Goal: Book appointment/travel/reservation

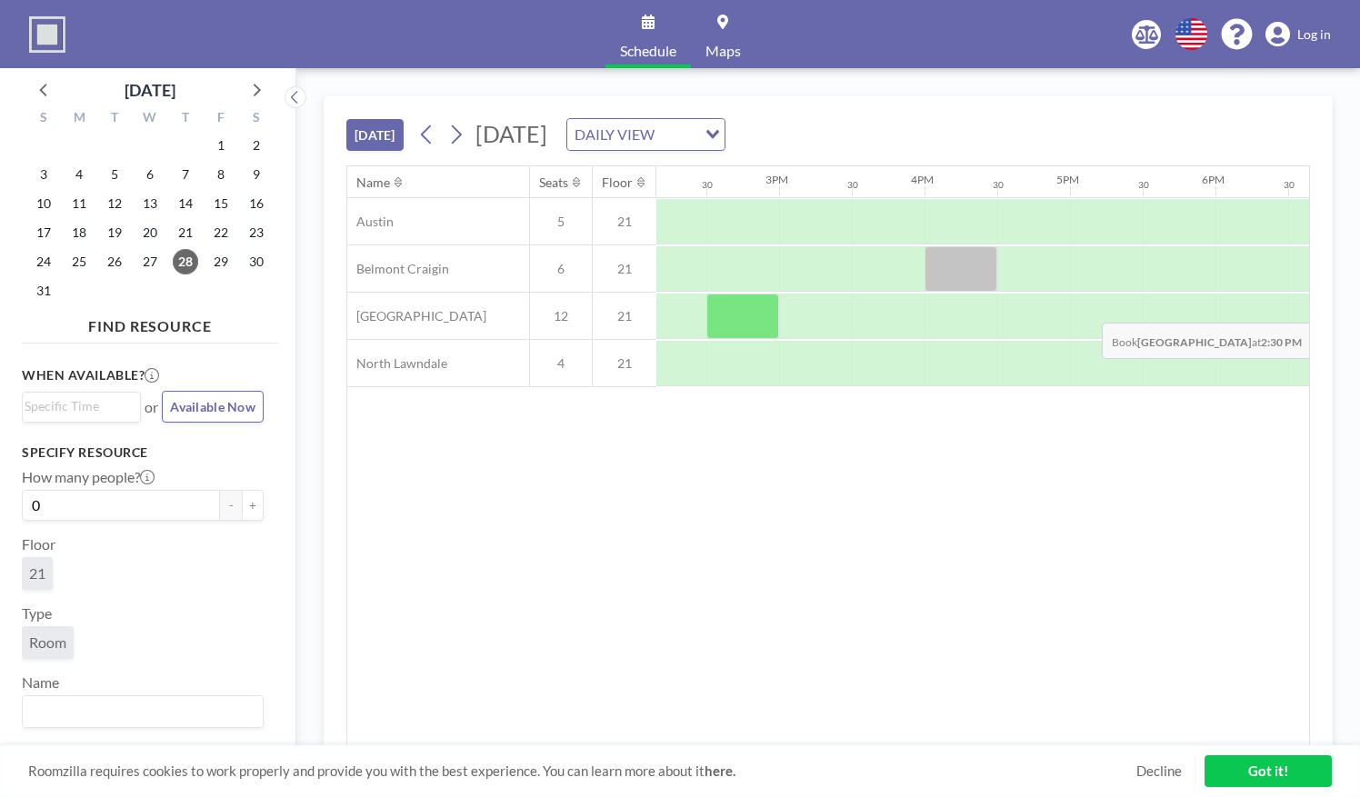
scroll to position [0, 2071]
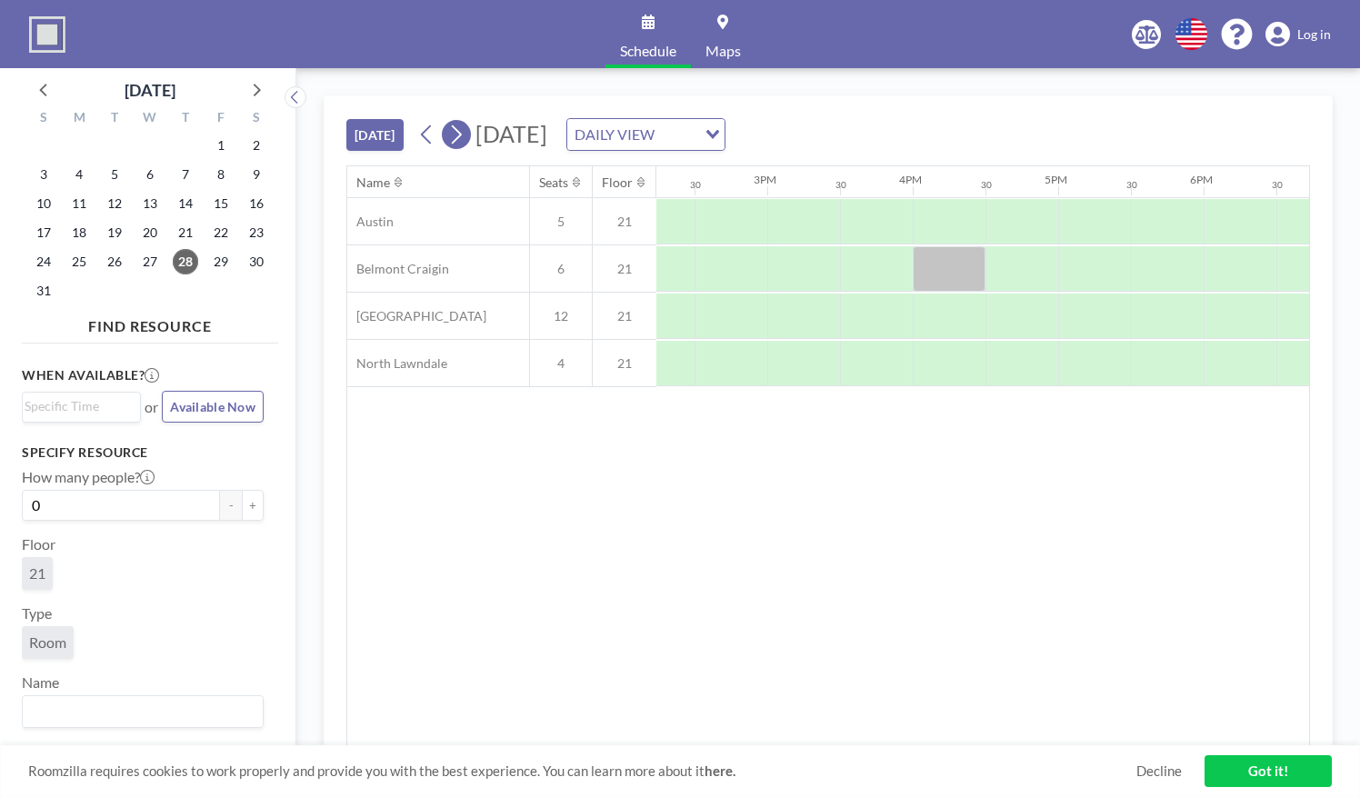
click at [460, 128] on icon at bounding box center [455, 134] width 17 height 27
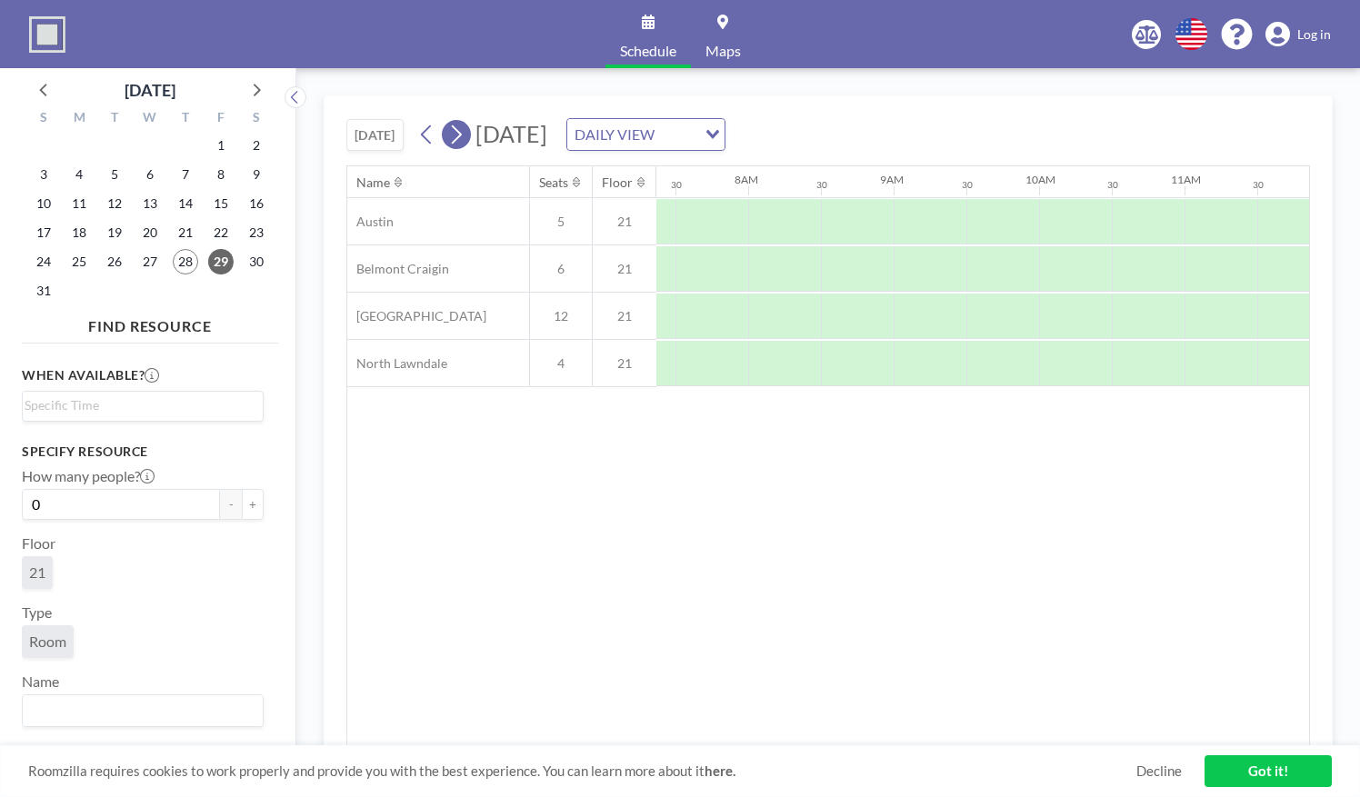
scroll to position [0, 1091]
click at [460, 128] on icon at bounding box center [455, 134] width 17 height 27
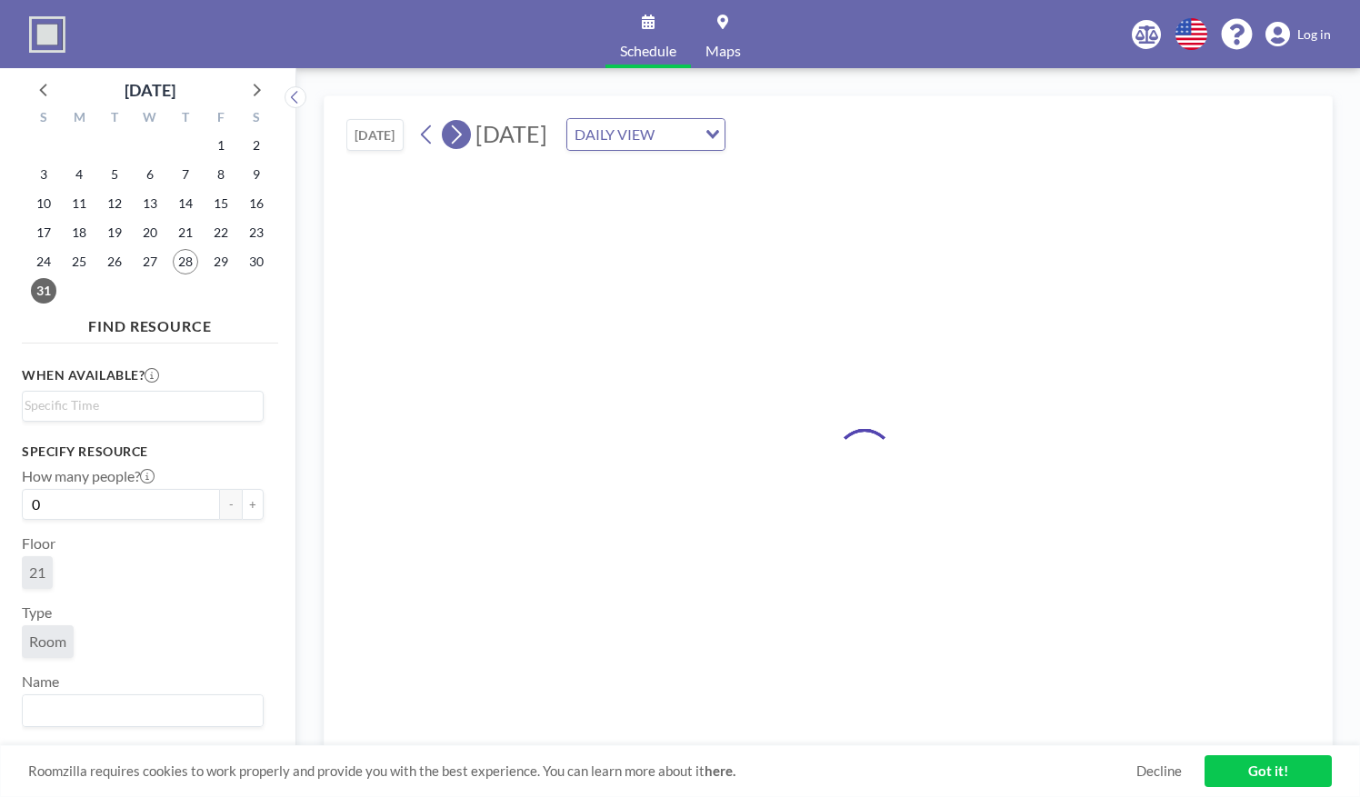
click at [460, 128] on icon at bounding box center [455, 134] width 17 height 27
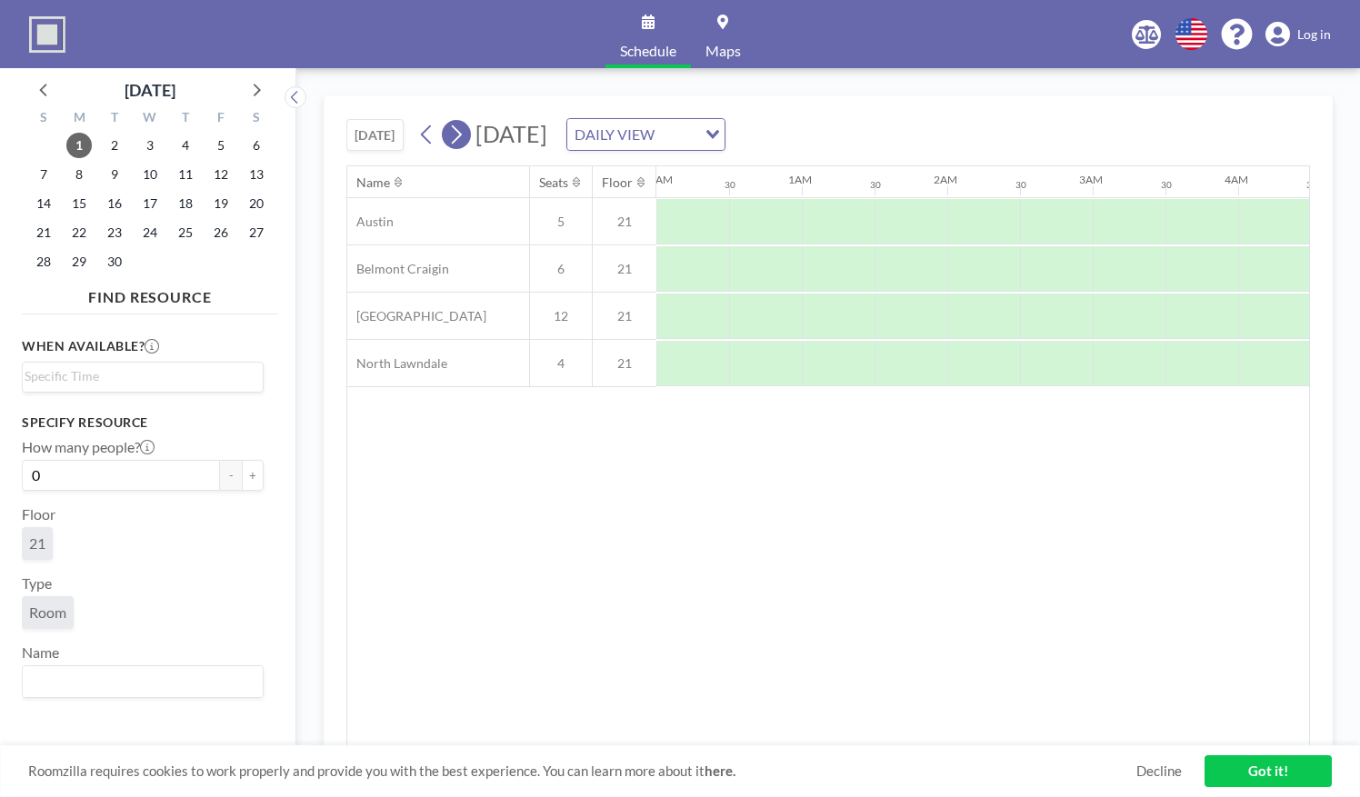
scroll to position [0, 590]
click at [460, 128] on icon at bounding box center [455, 134] width 17 height 27
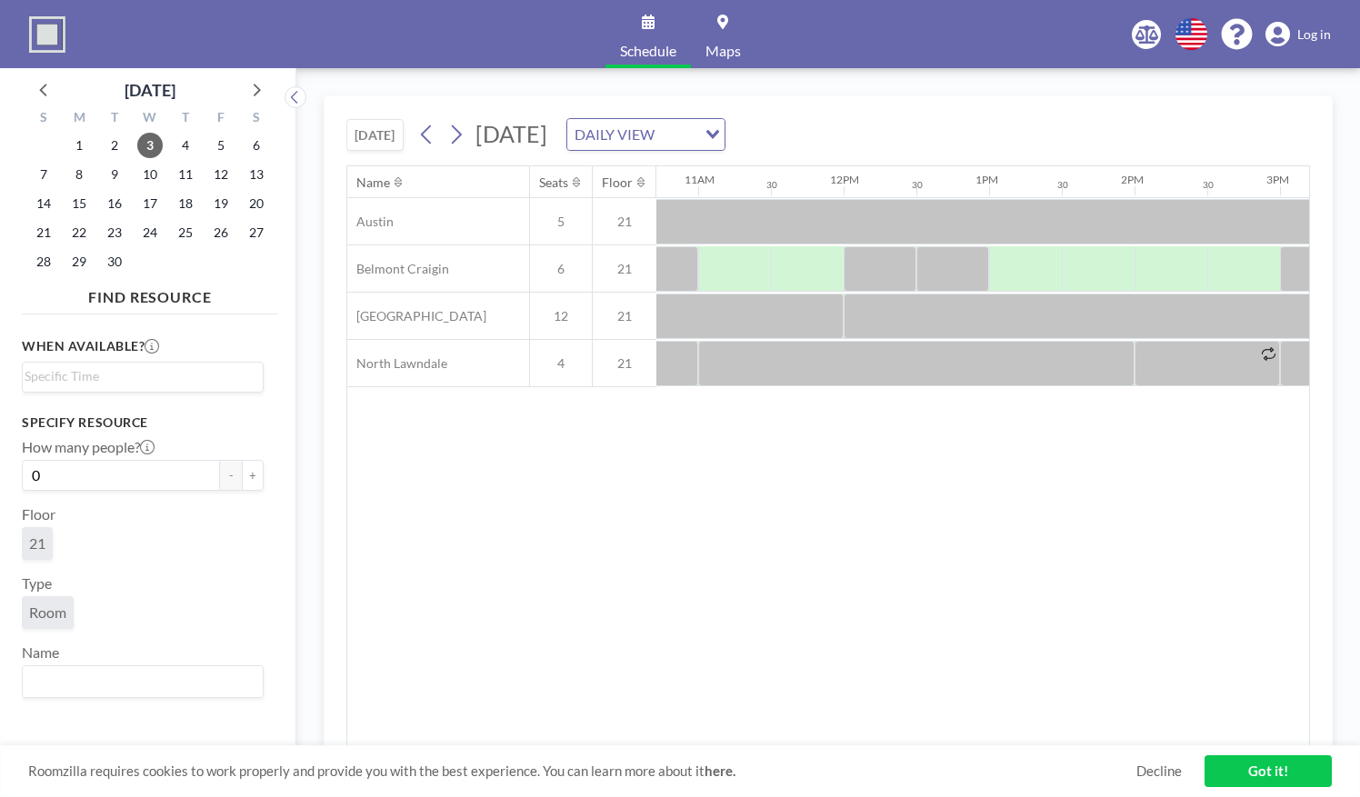
scroll to position [0, 1563]
click at [454, 125] on icon at bounding box center [457, 134] width 10 height 19
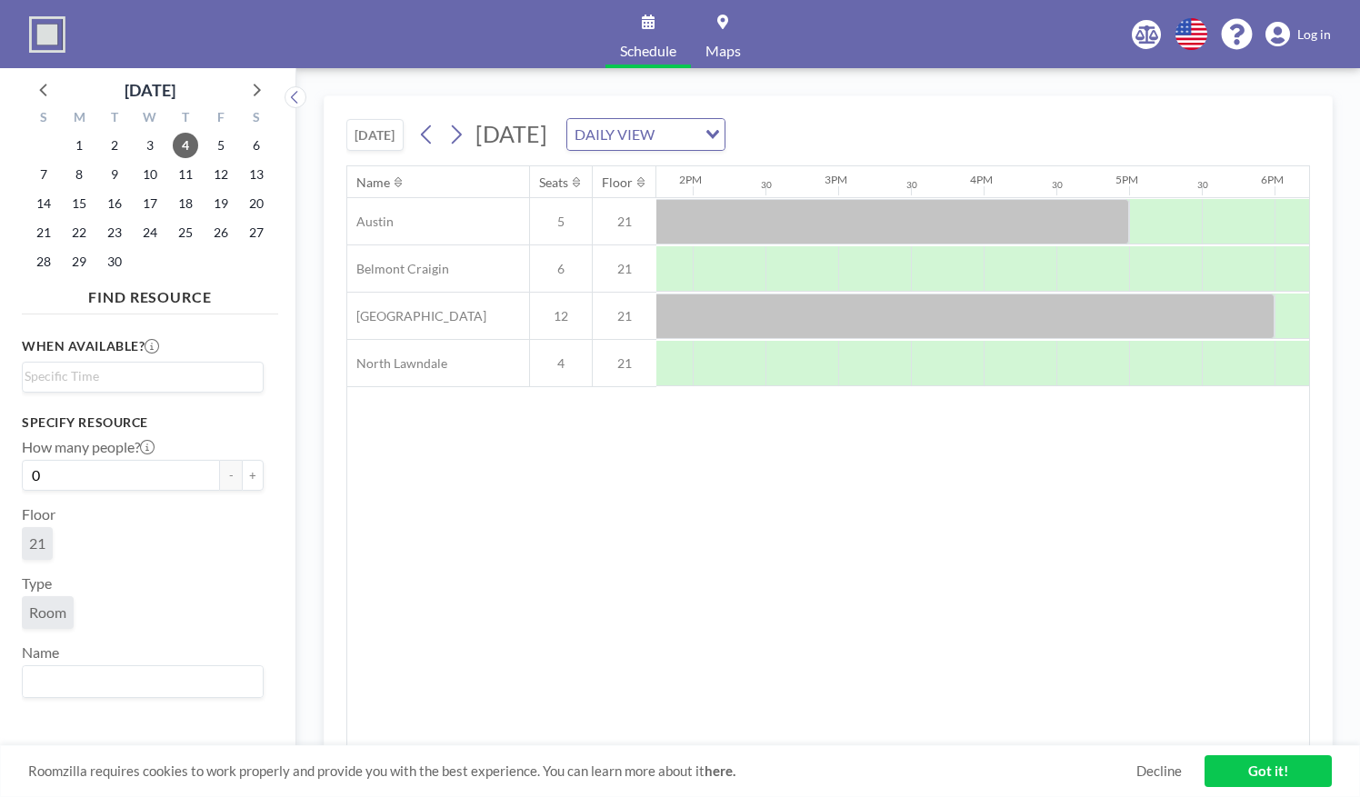
scroll to position [0, 2001]
click at [916, 363] on div at bounding box center [946, 363] width 73 height 45
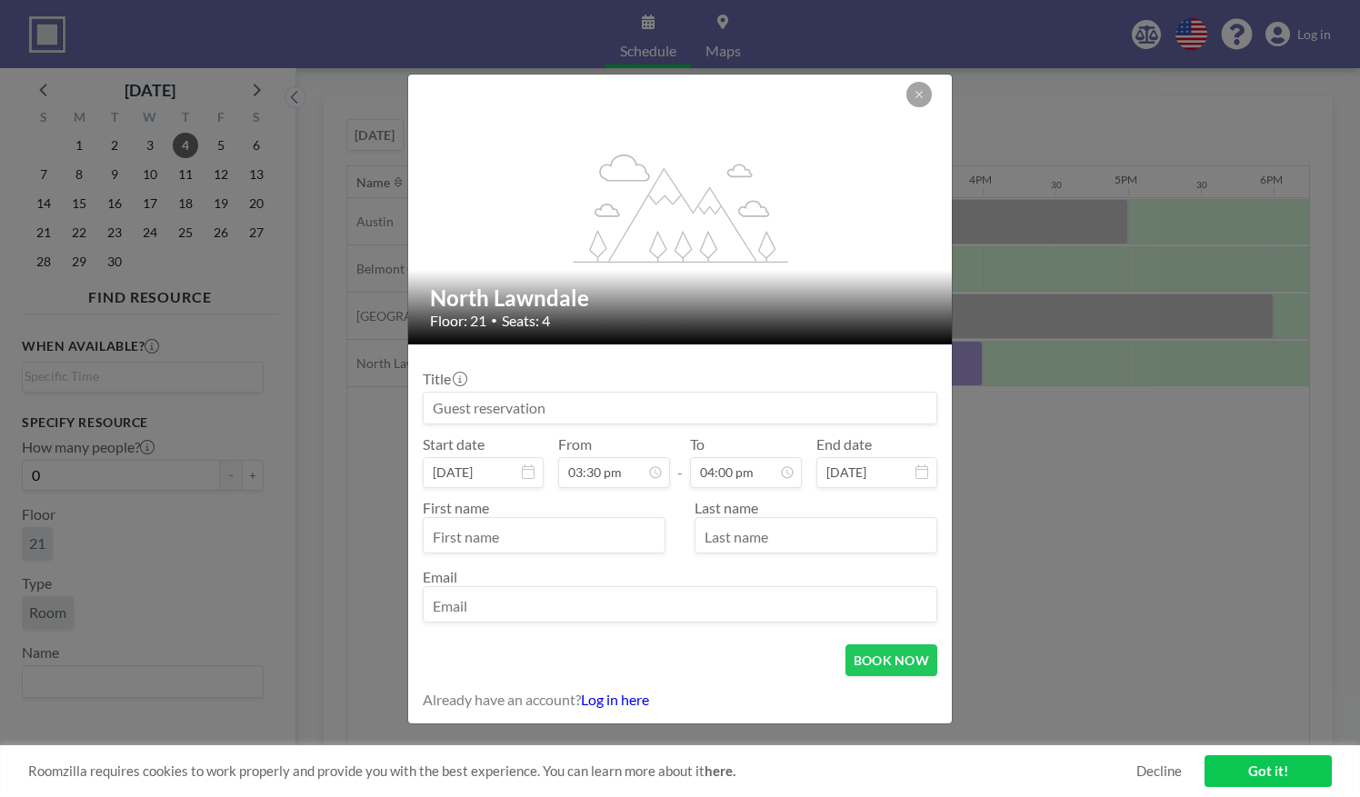
scroll to position [1035, 0]
click at [678, 416] on input at bounding box center [680, 408] width 513 height 31
click at [678, 416] on input "Le" at bounding box center [680, 408] width 513 height 31
type input "Lesley"
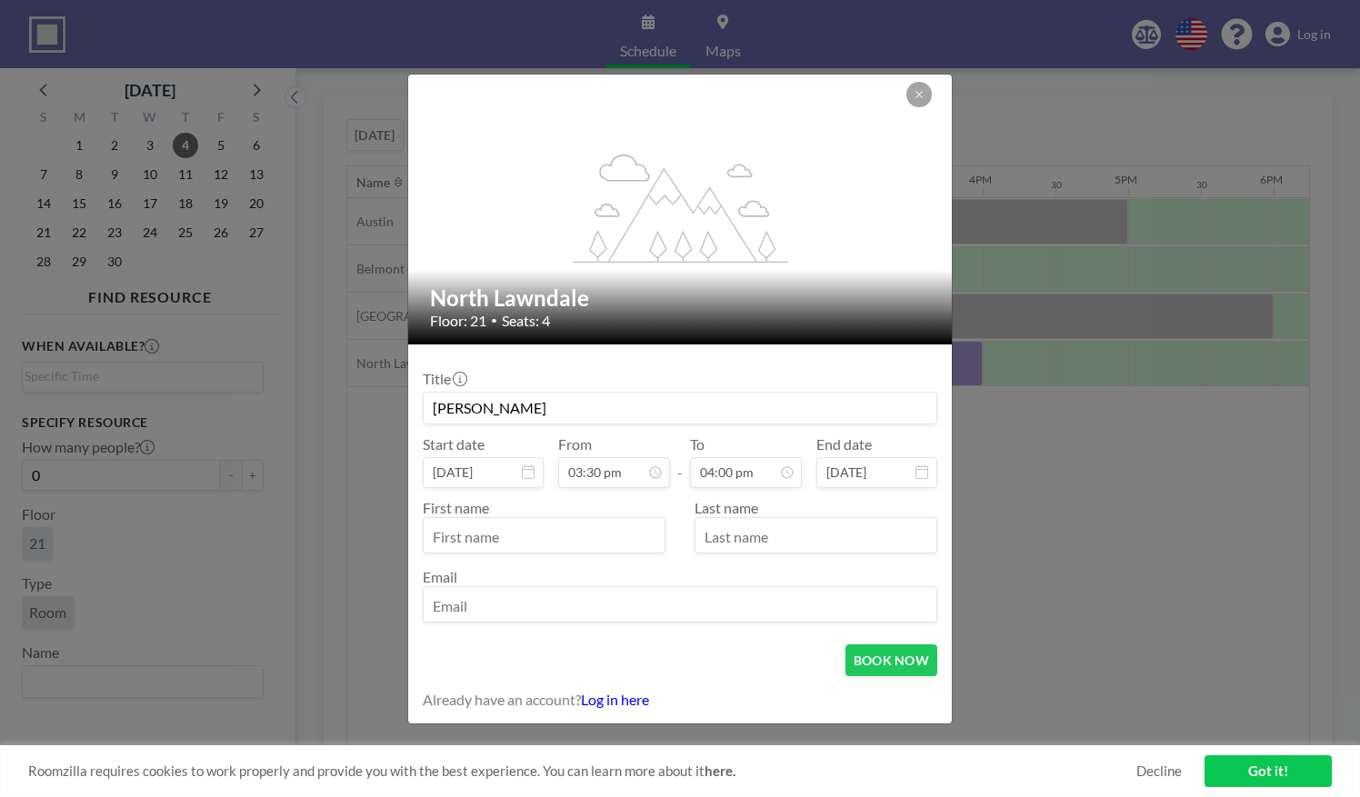
click at [602, 538] on input "text" at bounding box center [544, 537] width 241 height 31
type input "Lesley"
click at [702, 541] on input "text" at bounding box center [815, 537] width 241 height 31
type input "C"
click at [587, 616] on input "email" at bounding box center [680, 606] width 513 height 31
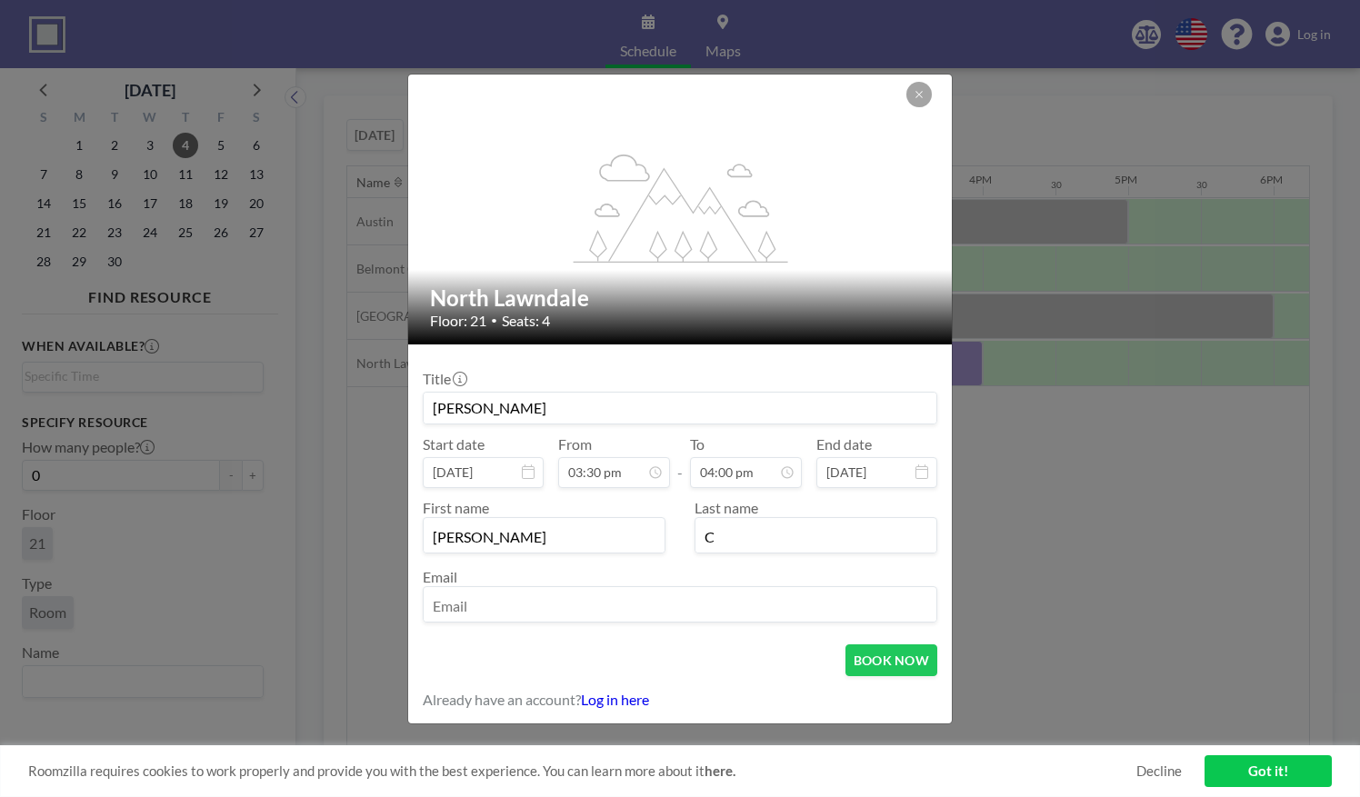
type input "lchavez@bottomline.org"
drag, startPoint x: 876, startPoint y: 644, endPoint x: 865, endPoint y: 670, distance: 28.5
click at [865, 670] on button "BOOK NOW" at bounding box center [891, 660] width 92 height 32
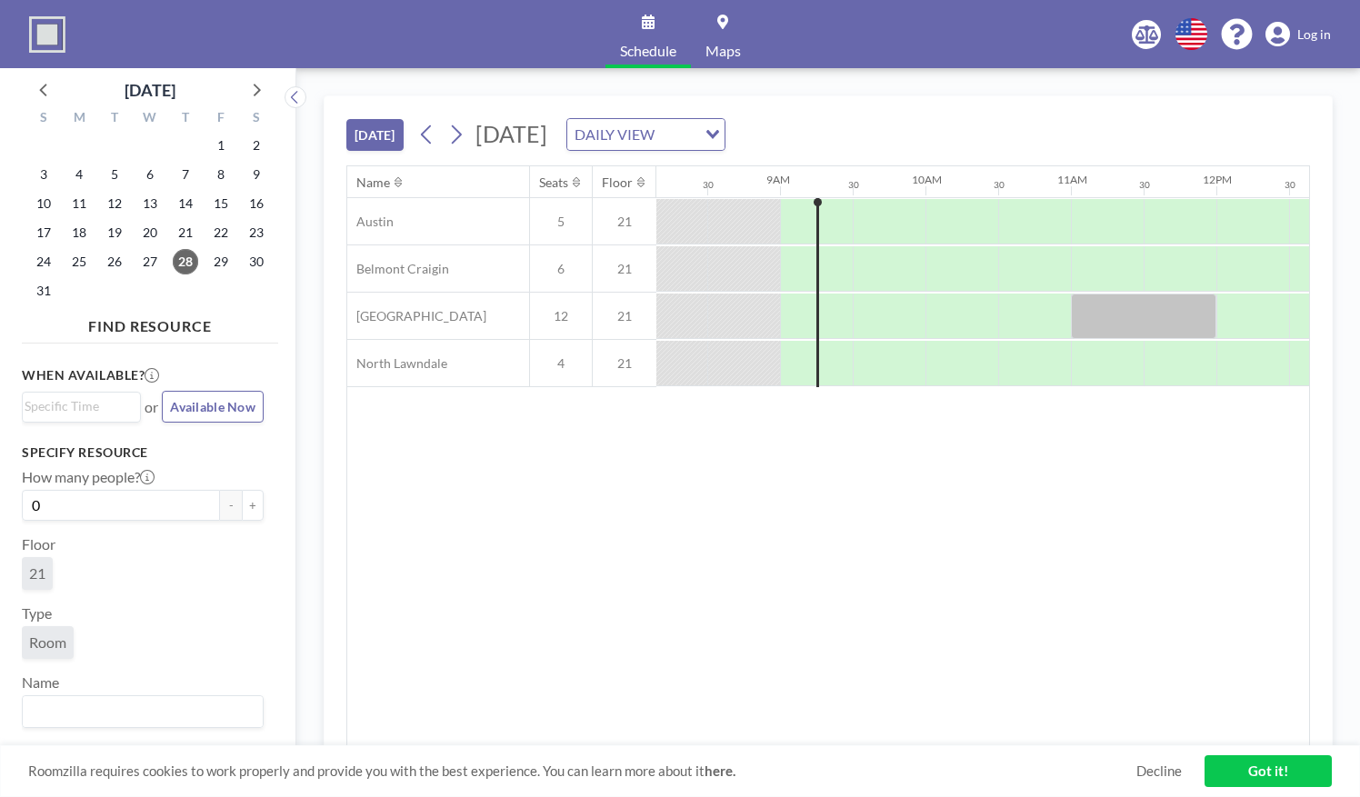
scroll to position [0, 1236]
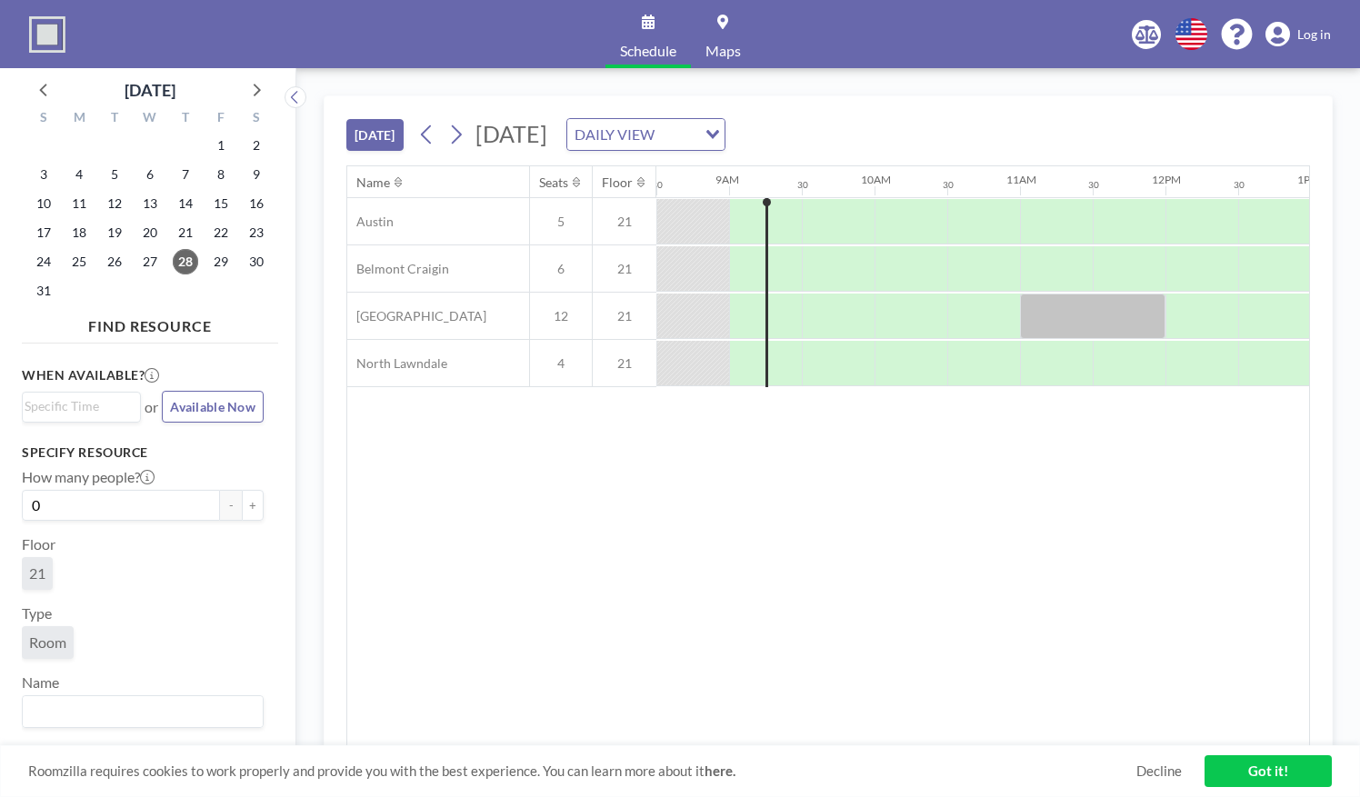
click at [644, 44] on span "Schedule" at bounding box center [648, 51] width 56 height 15
click at [458, 135] on icon at bounding box center [455, 134] width 17 height 27
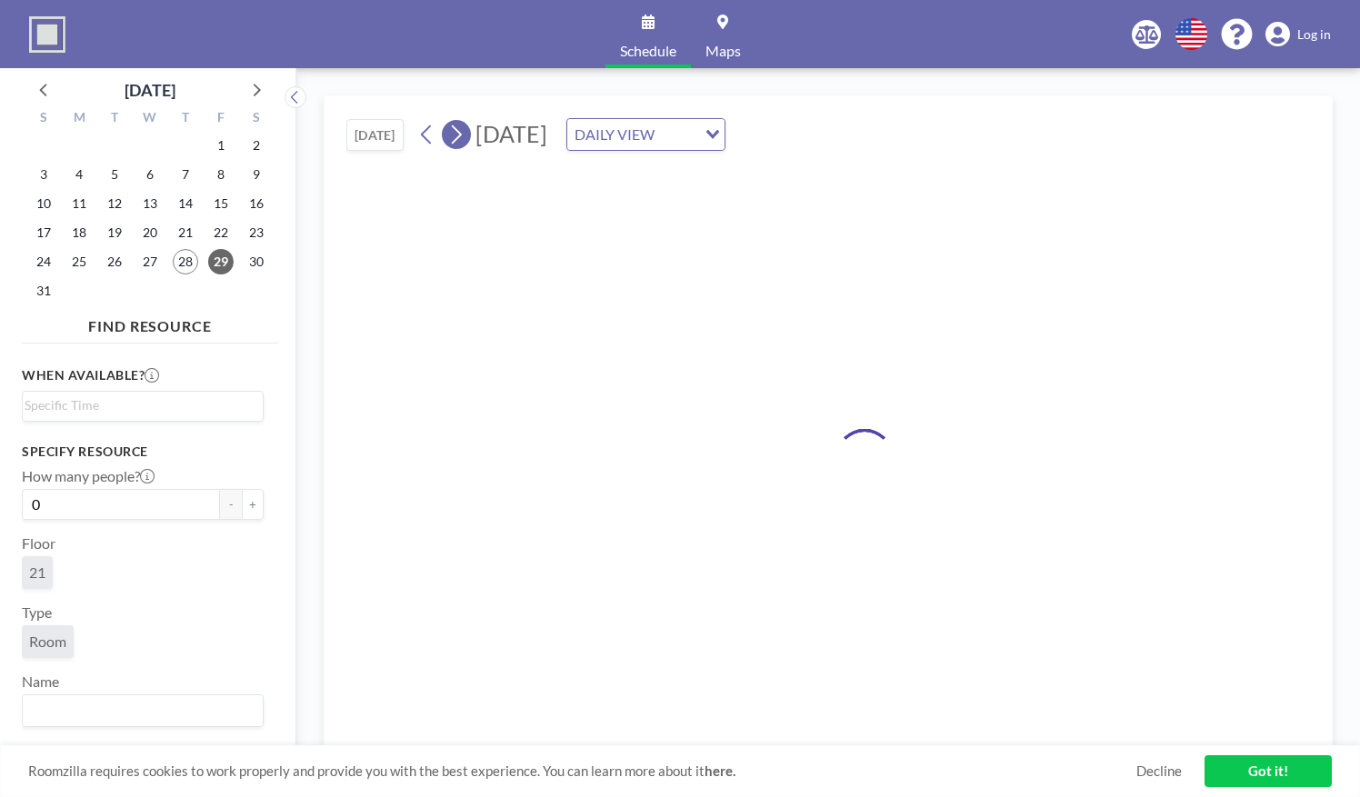
click at [458, 135] on icon at bounding box center [455, 134] width 17 height 27
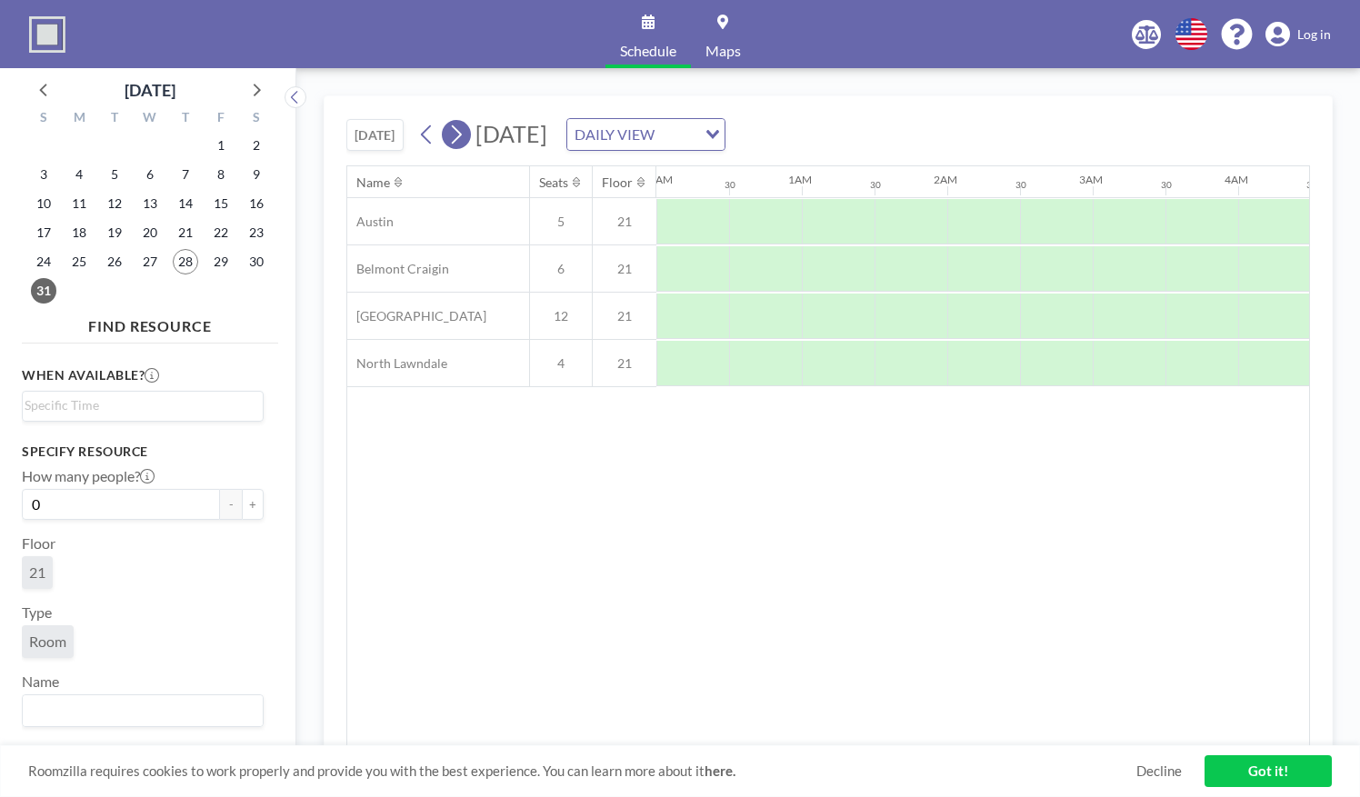
scroll to position [0, 254]
click at [458, 135] on icon at bounding box center [455, 134] width 17 height 27
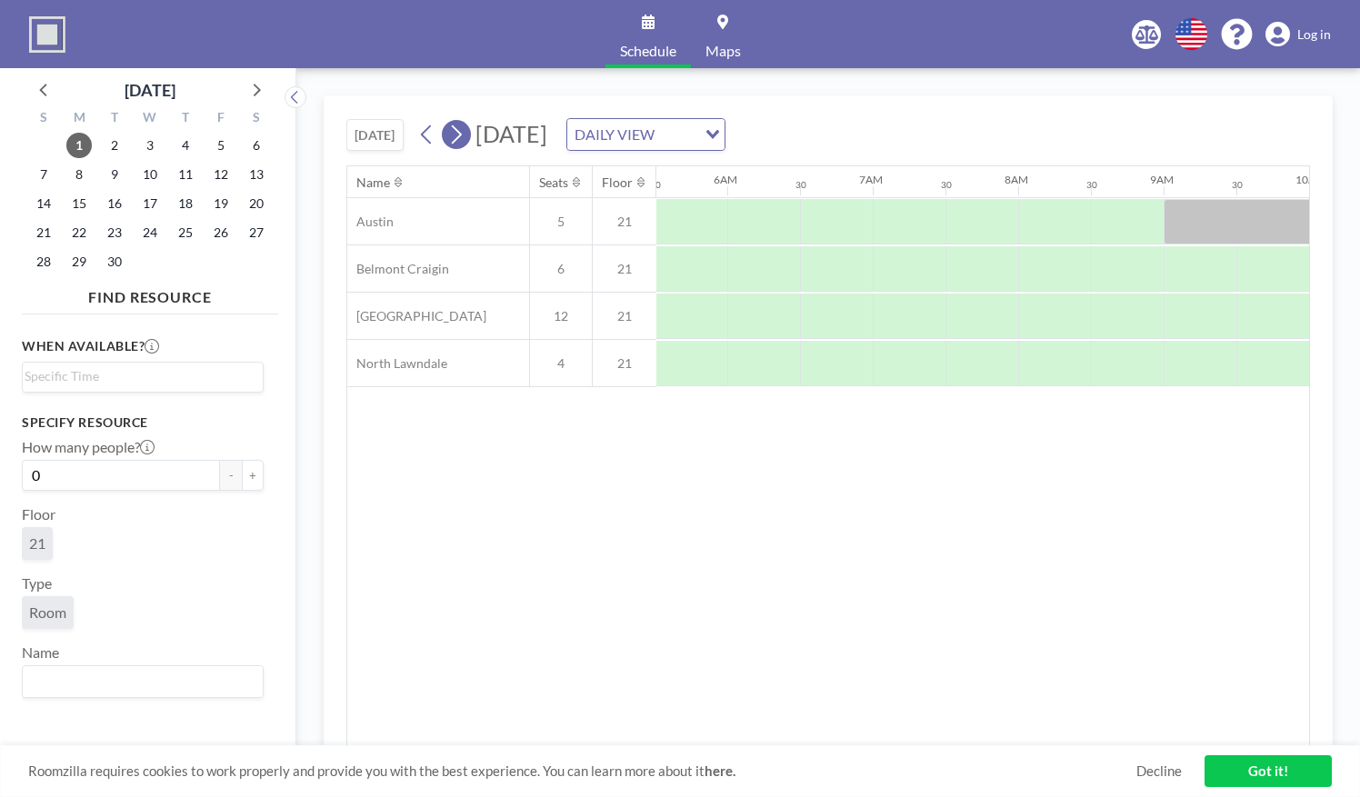
scroll to position [0, 0]
click at [458, 135] on icon at bounding box center [455, 134] width 17 height 27
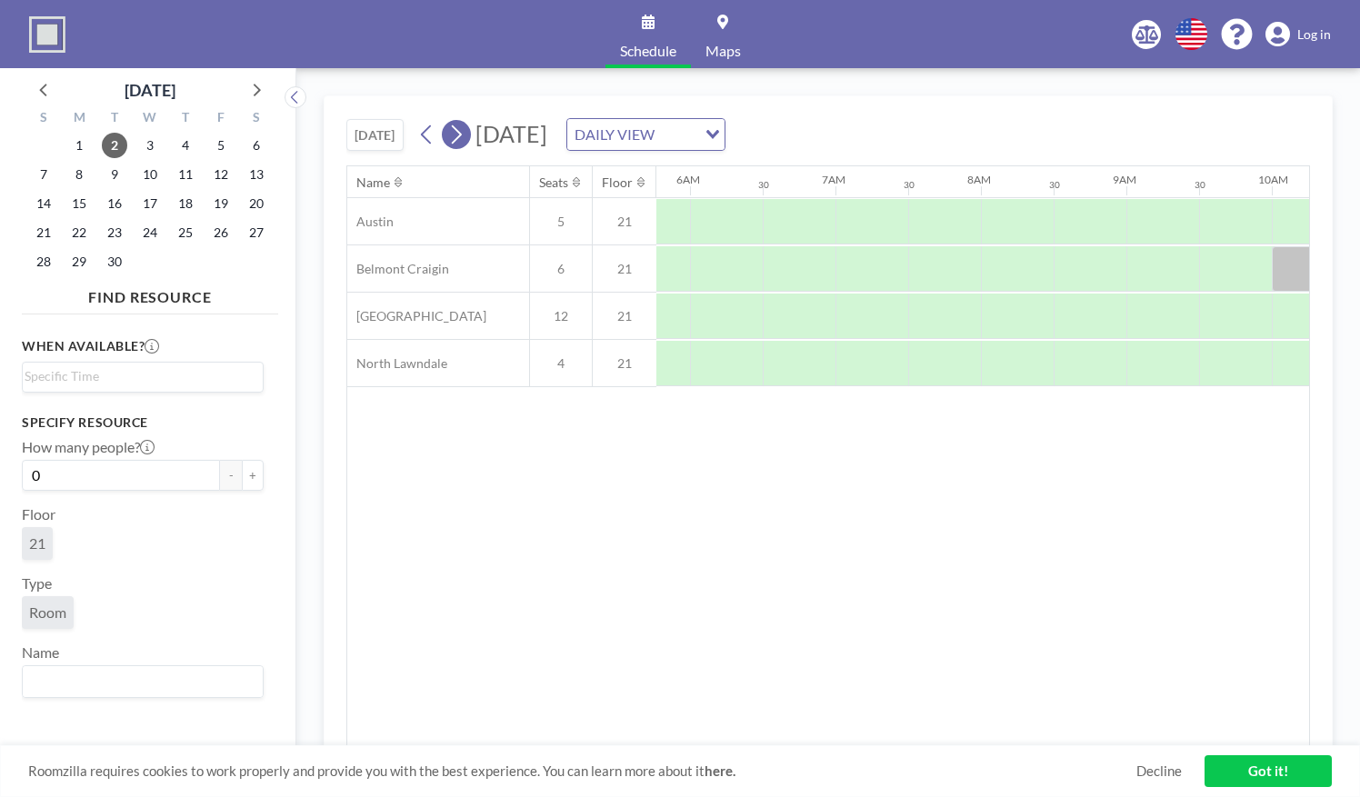
click at [458, 135] on icon at bounding box center [455, 134] width 17 height 27
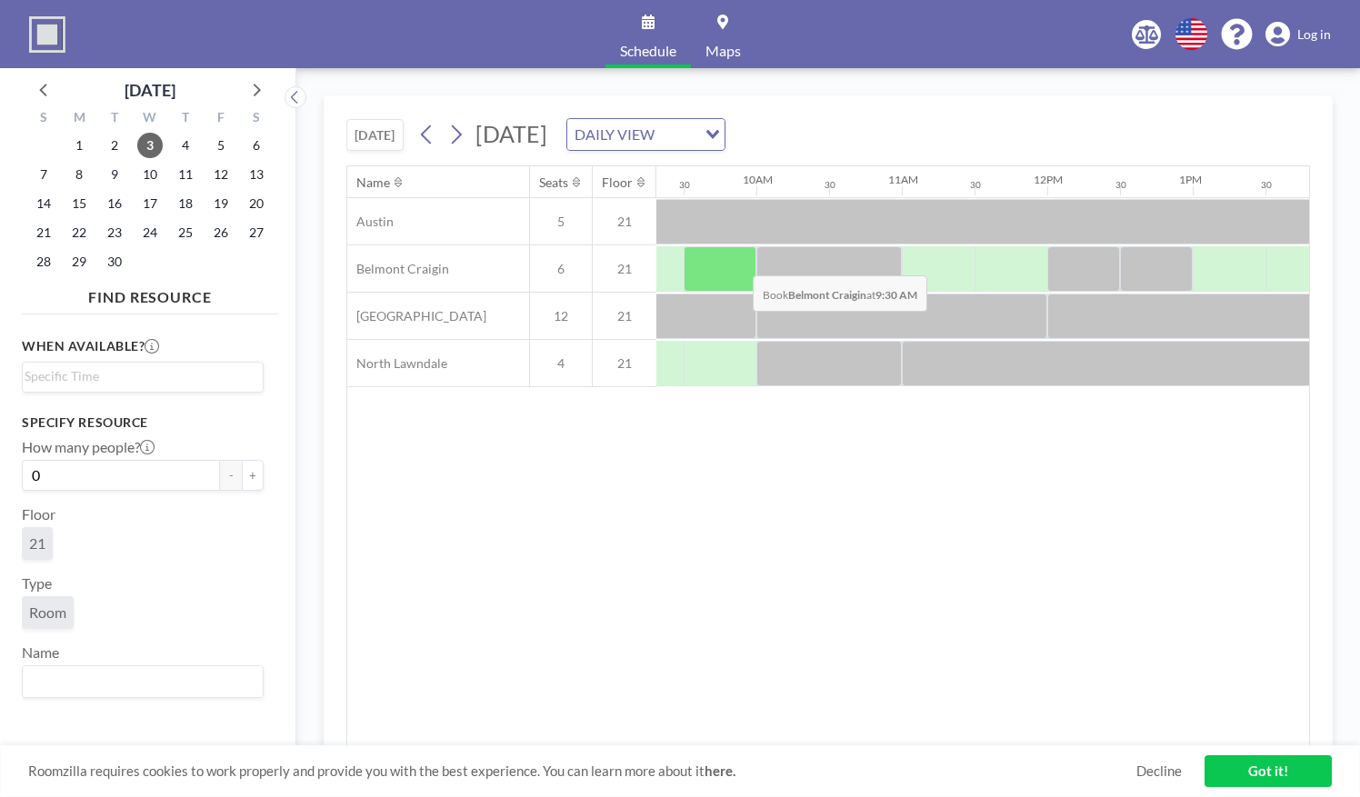
scroll to position [0, 1326]
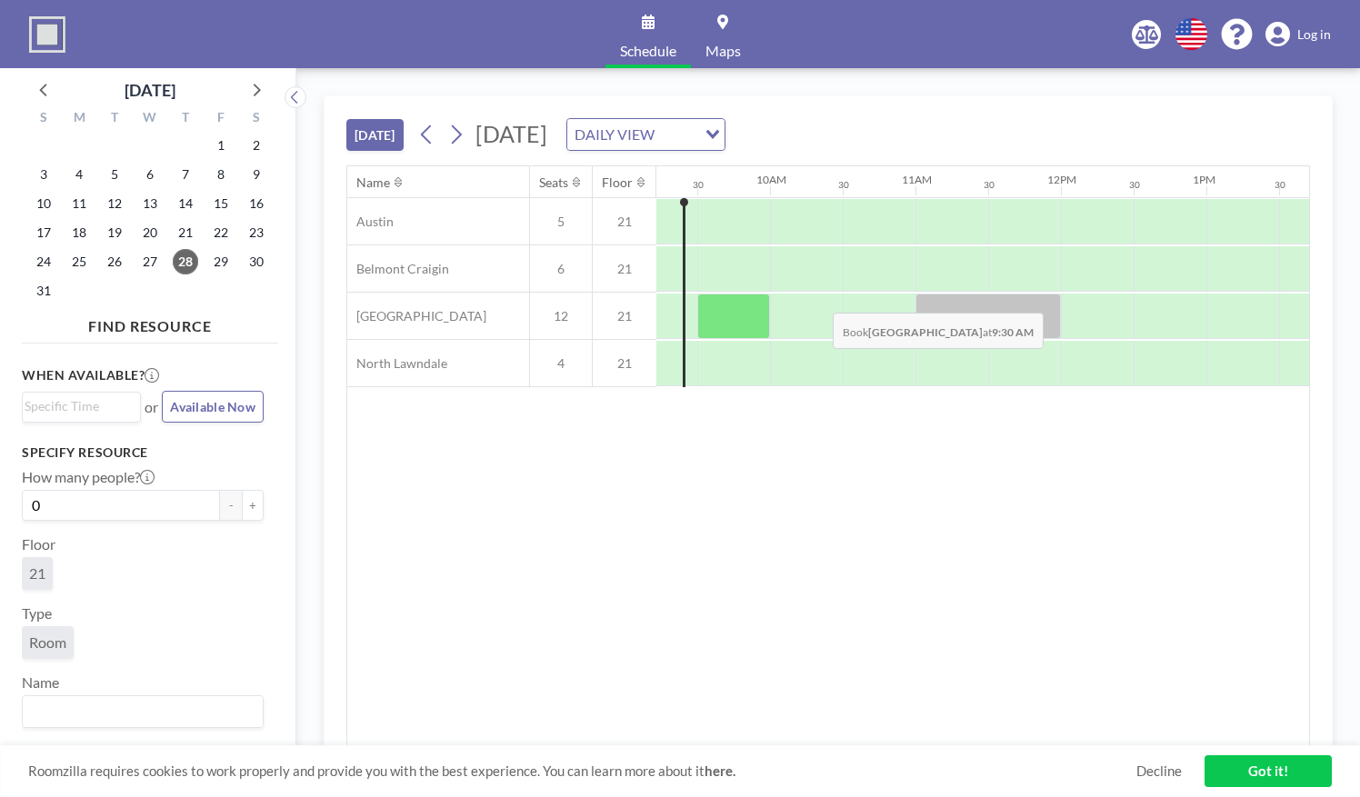
scroll to position [0, 1342]
click at [464, 132] on icon at bounding box center [455, 134] width 17 height 27
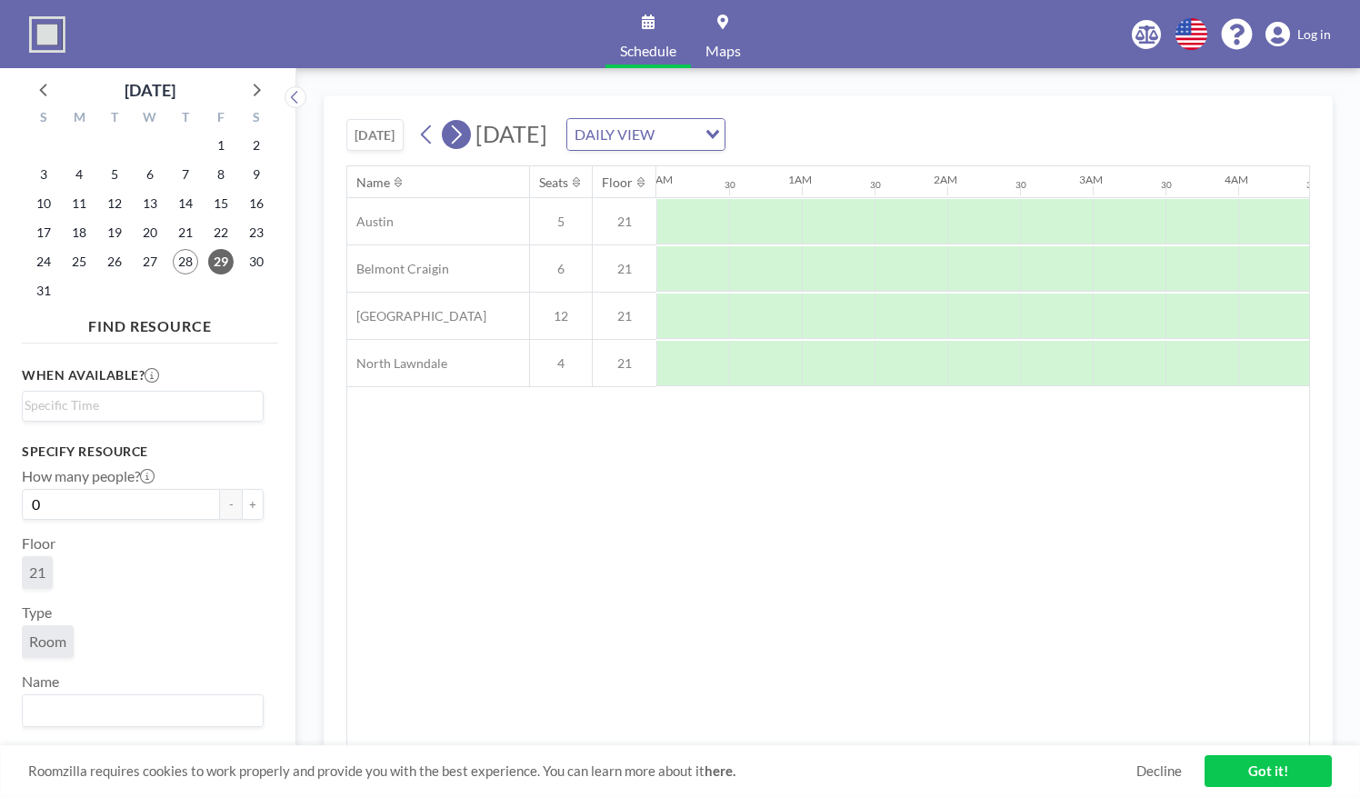
scroll to position [0, 0]
click at [464, 132] on icon at bounding box center [455, 134] width 17 height 27
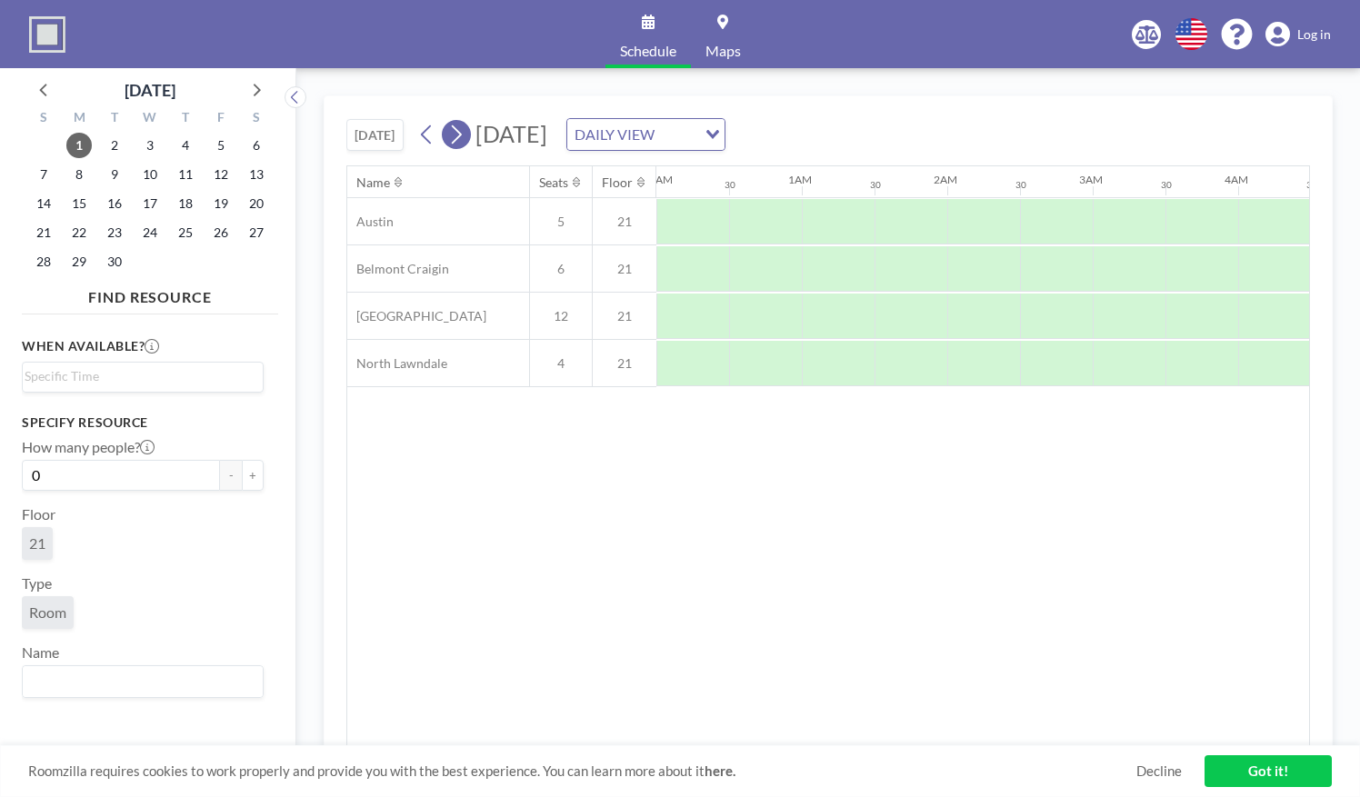
scroll to position [0, 546]
click at [464, 132] on icon at bounding box center [455, 134] width 17 height 27
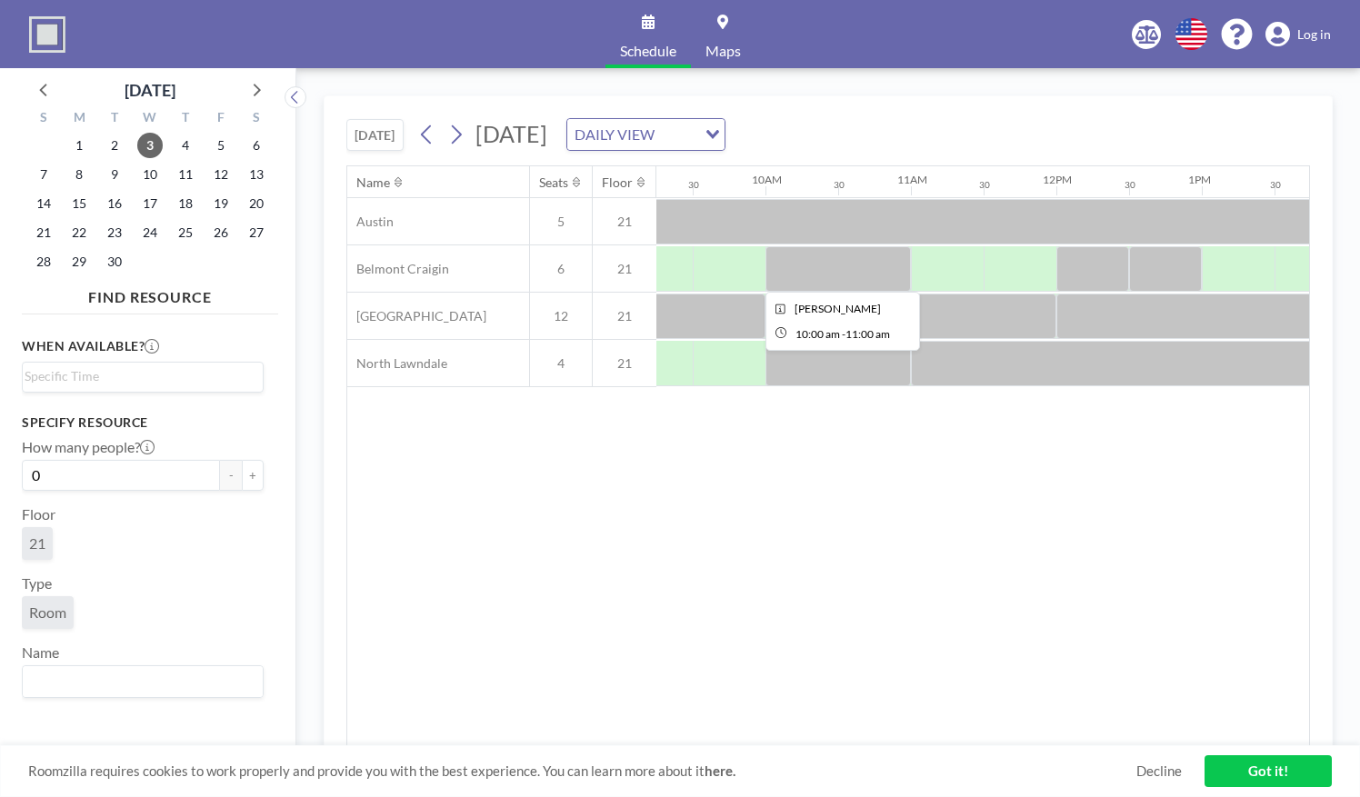
scroll to position [0, 1153]
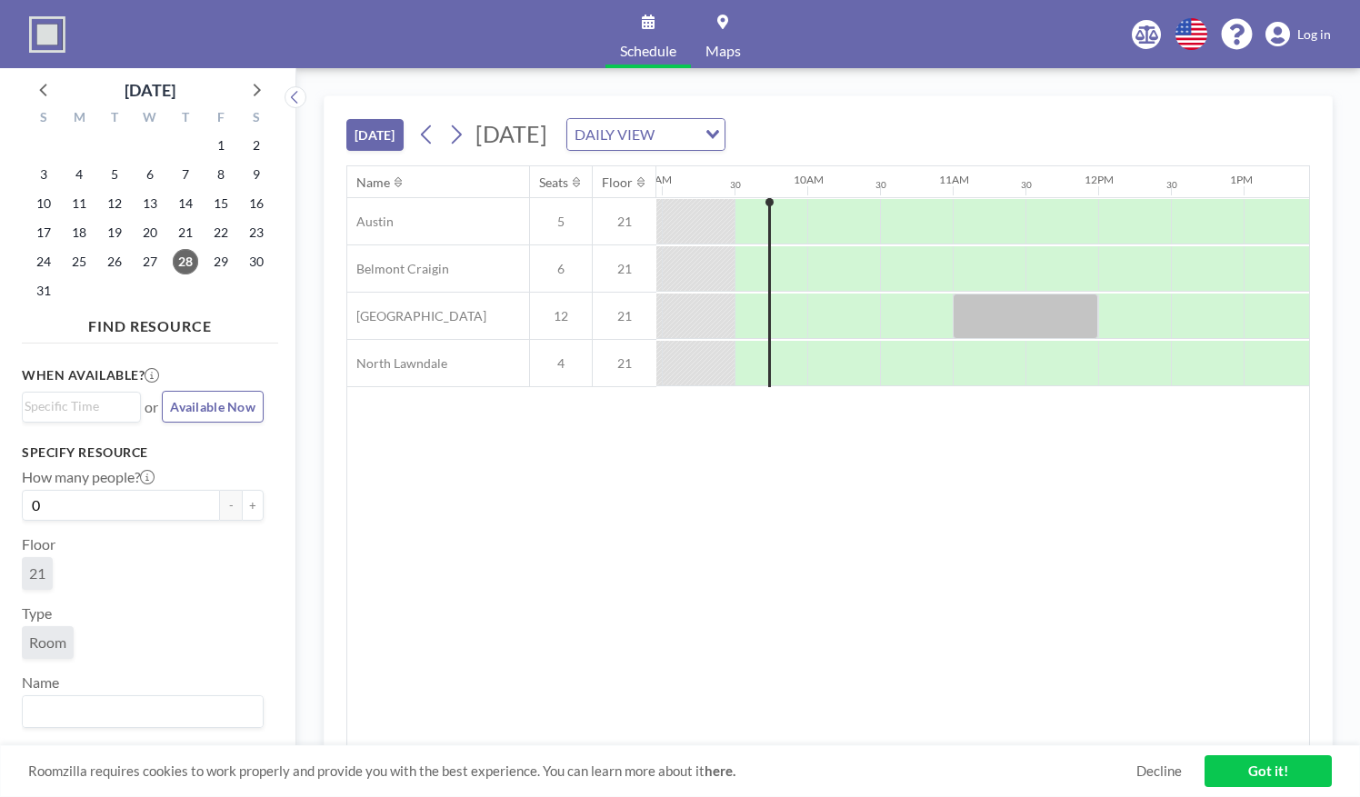
scroll to position [0, 1309]
click at [464, 142] on icon at bounding box center [455, 134] width 17 height 27
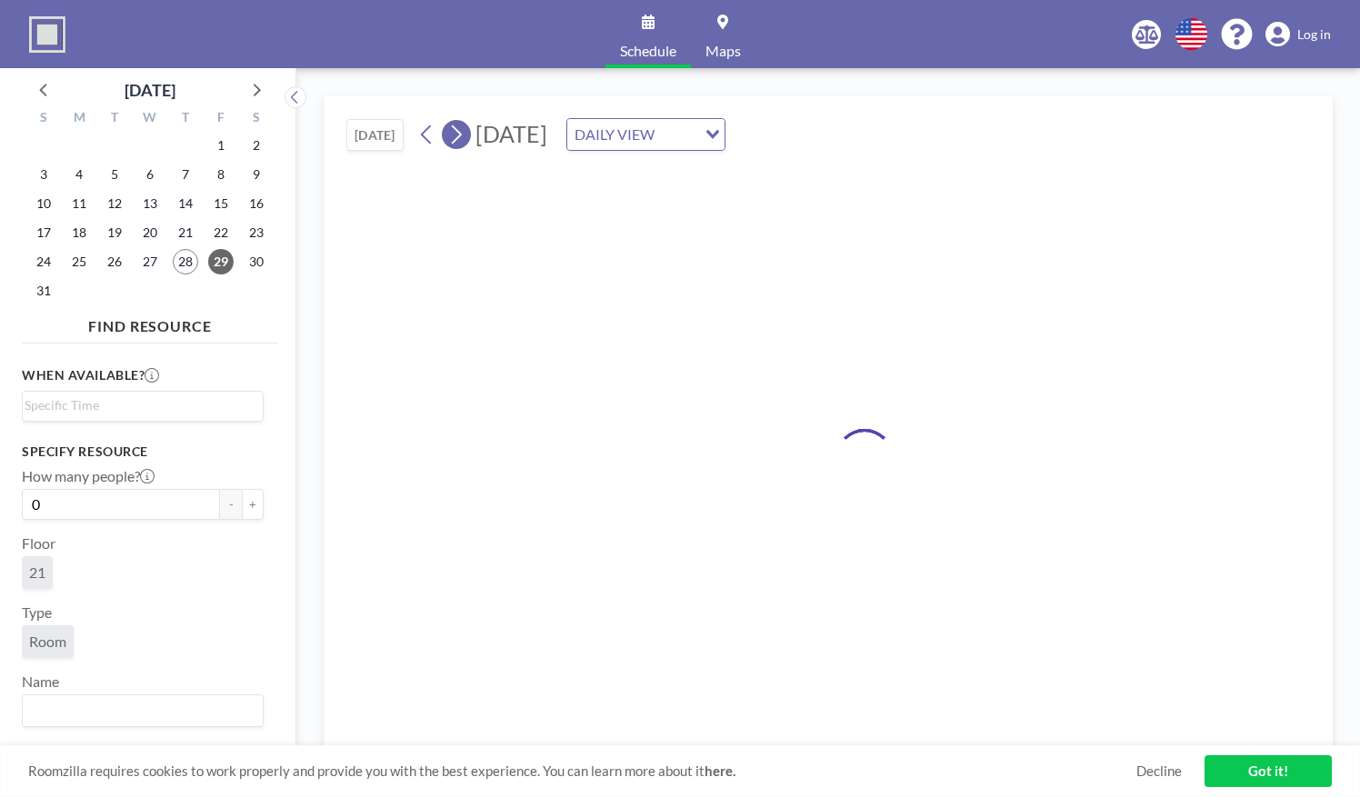
click at [464, 142] on icon at bounding box center [455, 134] width 17 height 27
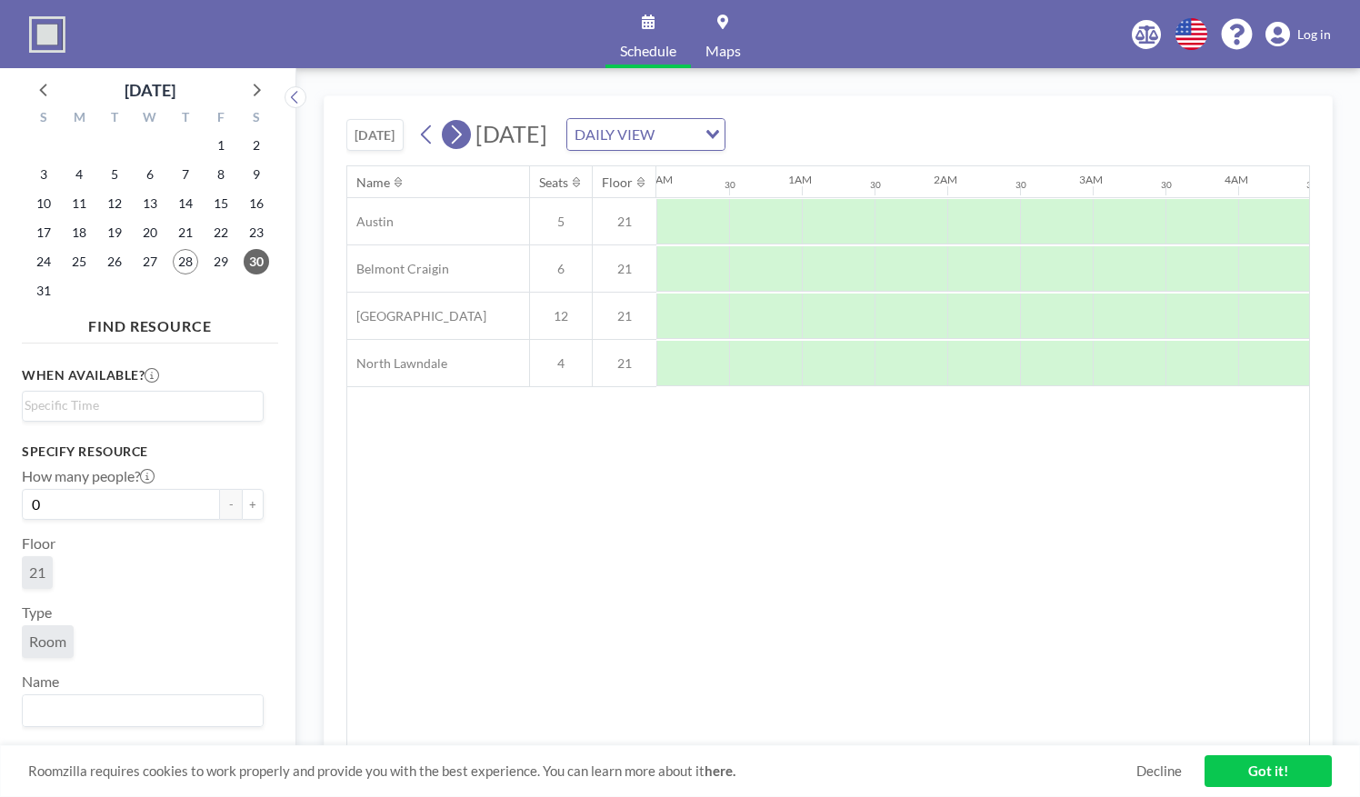
scroll to position [0, 0]
click at [464, 142] on icon at bounding box center [455, 134] width 17 height 27
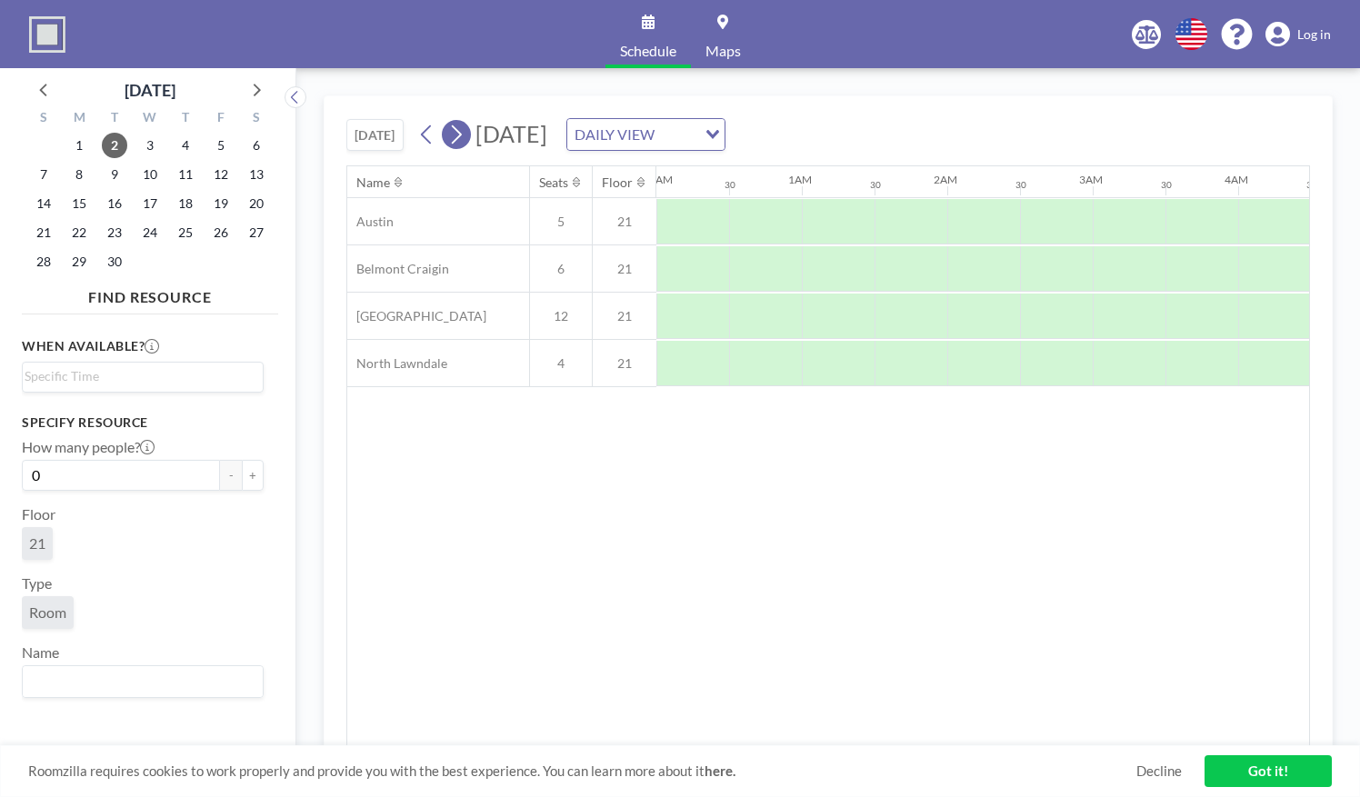
scroll to position [0, 545]
click at [464, 142] on icon at bounding box center [455, 134] width 17 height 27
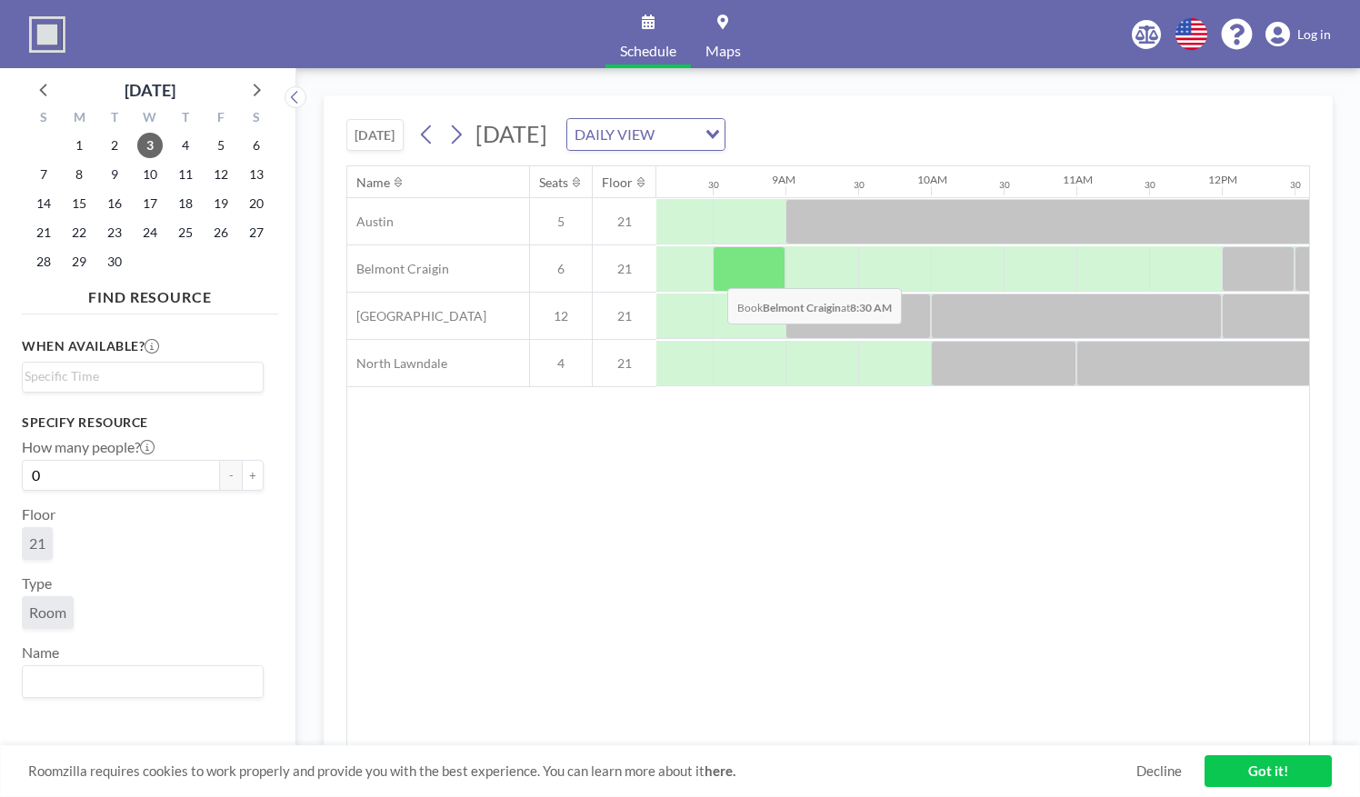
scroll to position [0, 1204]
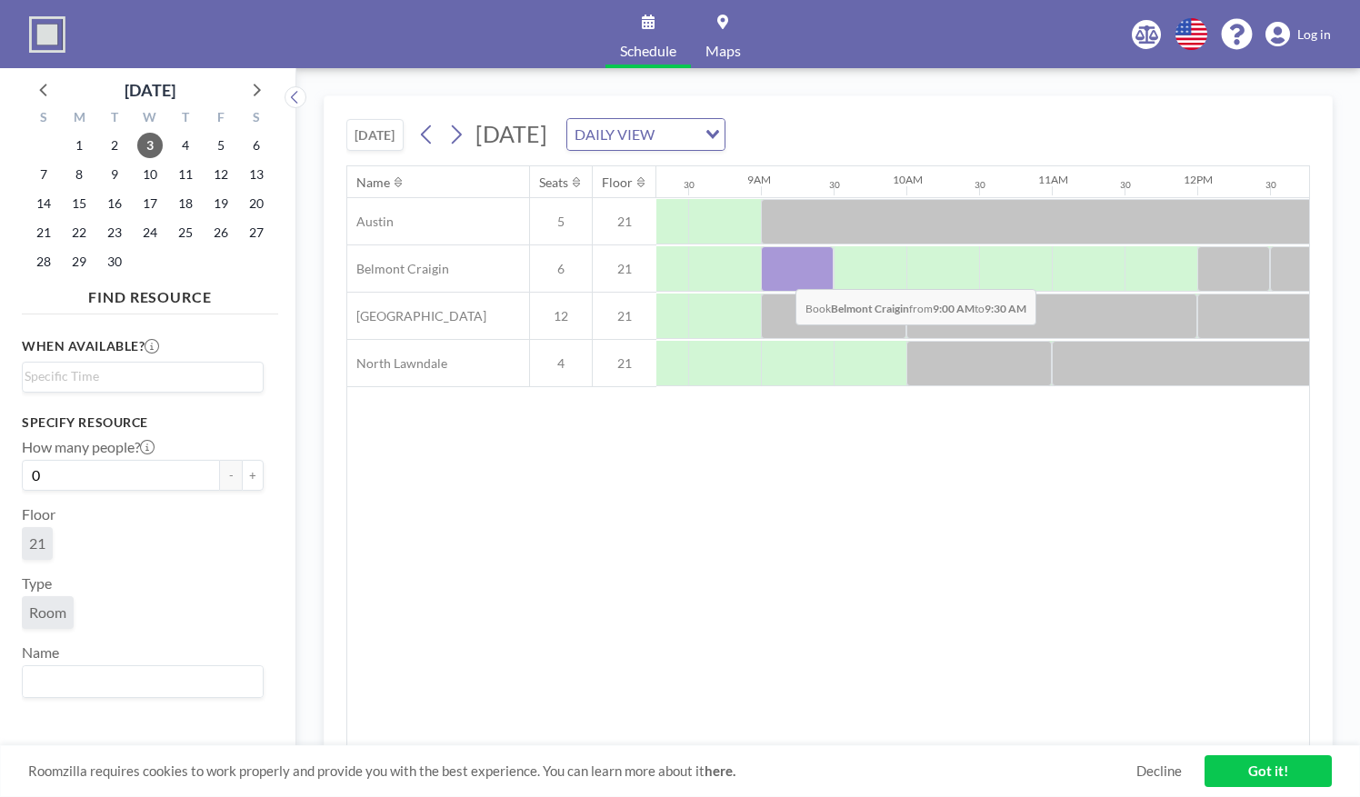
click at [781, 274] on div at bounding box center [797, 268] width 73 height 45
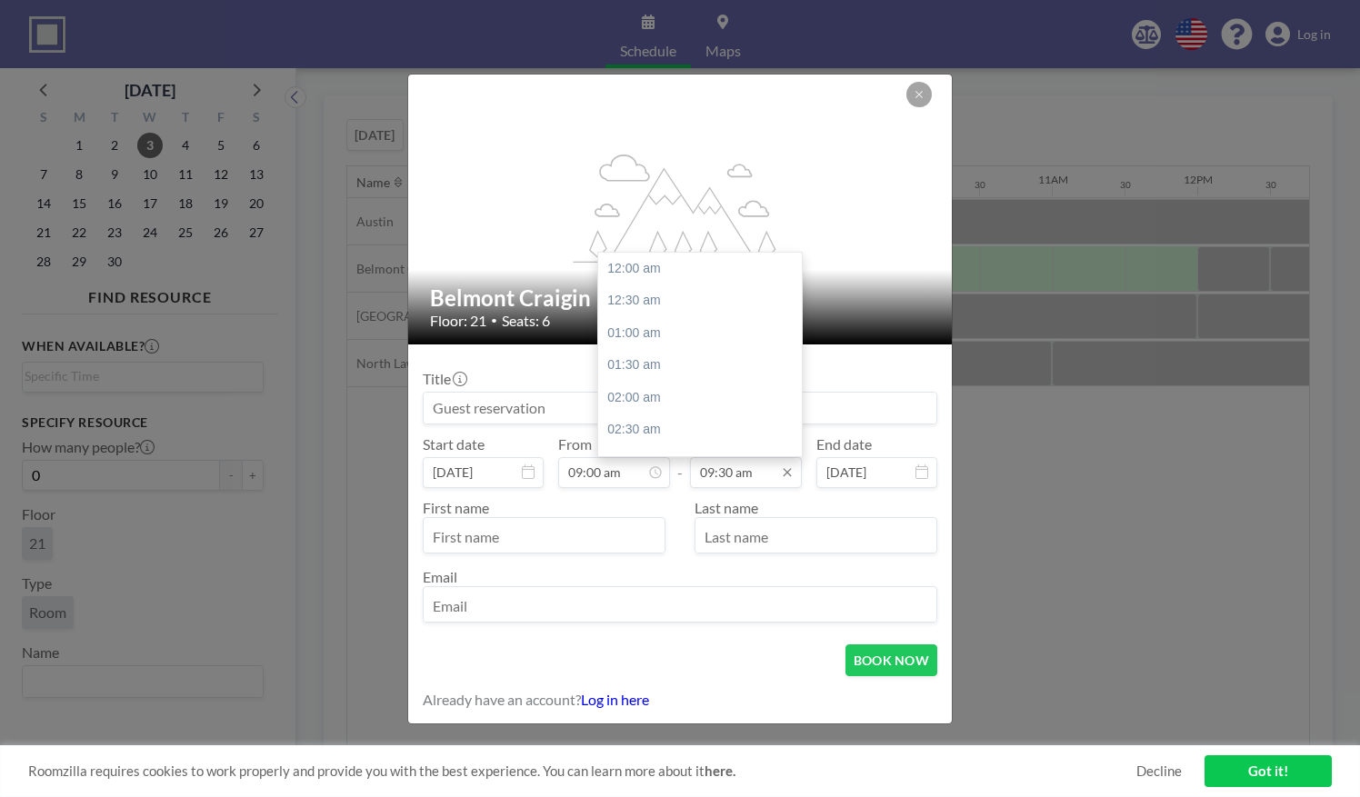
scroll to position [614, 0]
click at [707, 475] on input "09:30 am" at bounding box center [746, 472] width 112 height 31
click at [667, 316] on div "12:00 pm" at bounding box center [704, 312] width 213 height 33
type input "12:00 pm"
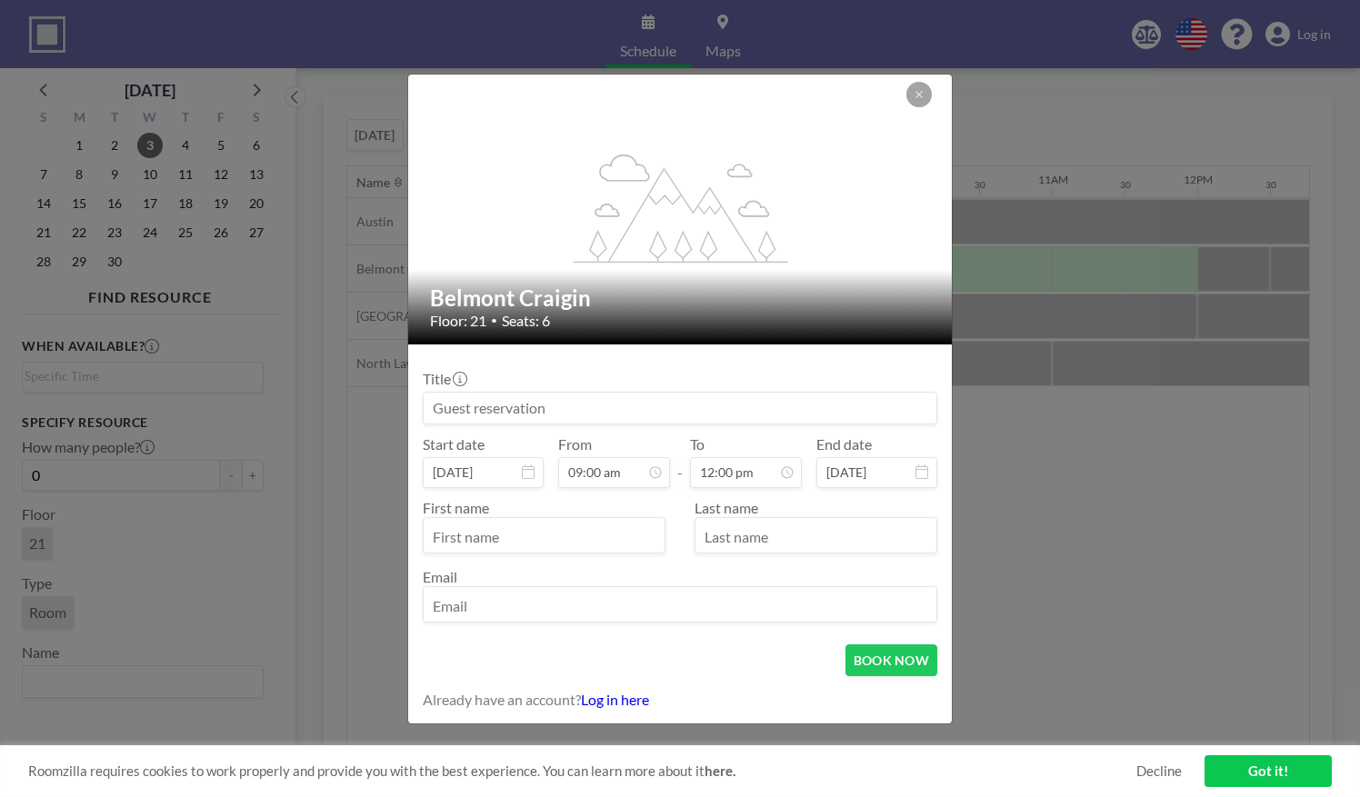
click at [569, 401] on input at bounding box center [680, 408] width 513 height 31
type input "Shannon Donnelly"
click at [544, 528] on input "text" at bounding box center [544, 537] width 241 height 31
type input "Lesley"
type input "C"
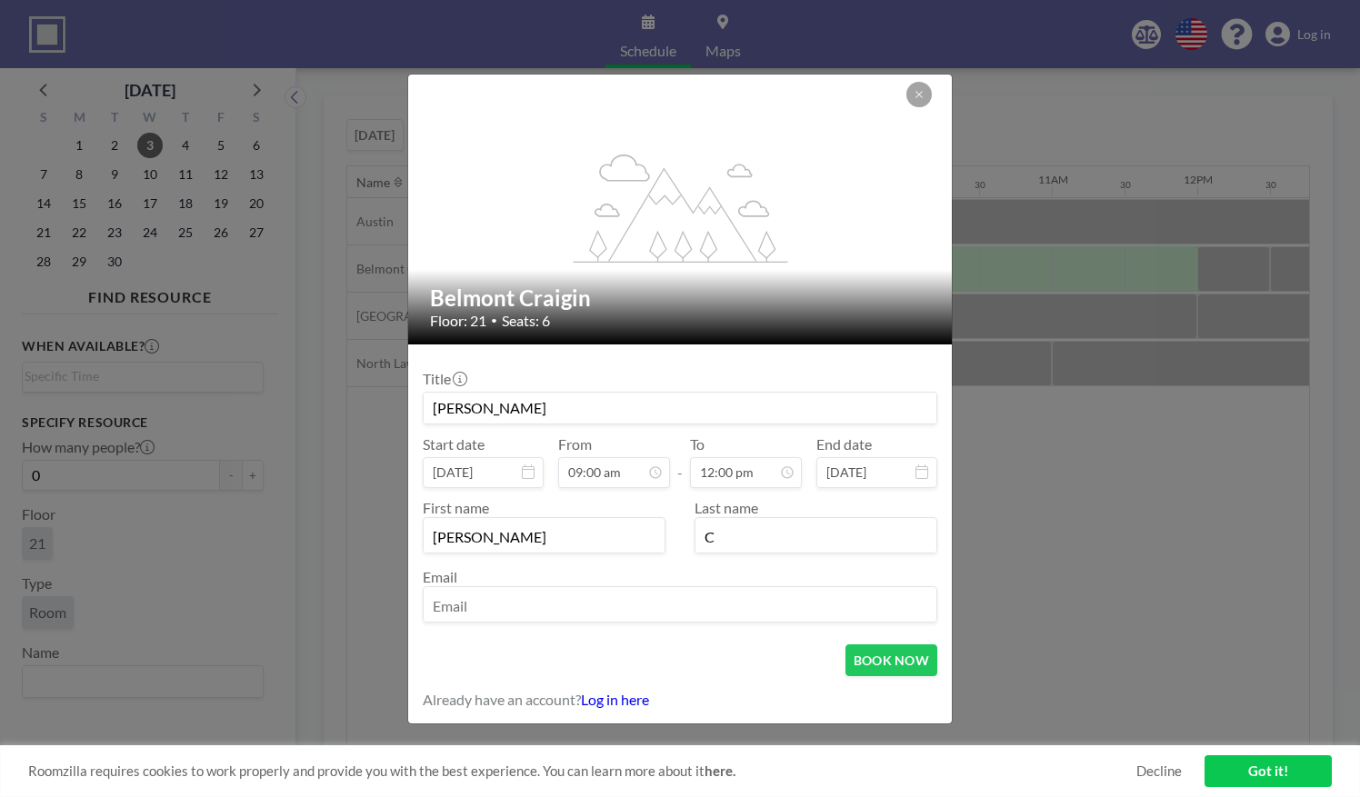
type input "lchavez@bottomline.org"
click at [861, 656] on button "BOOK NOW" at bounding box center [891, 660] width 92 height 32
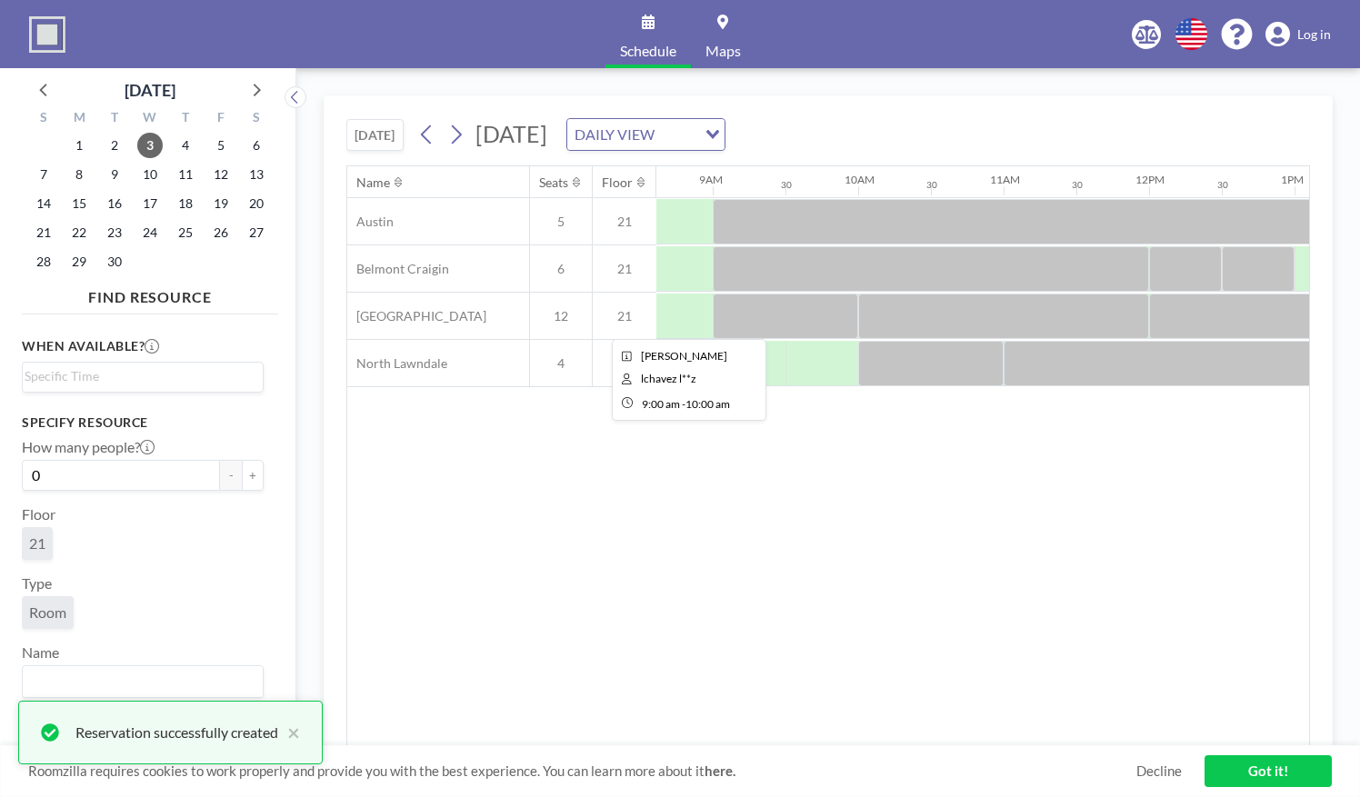
scroll to position [0, 1214]
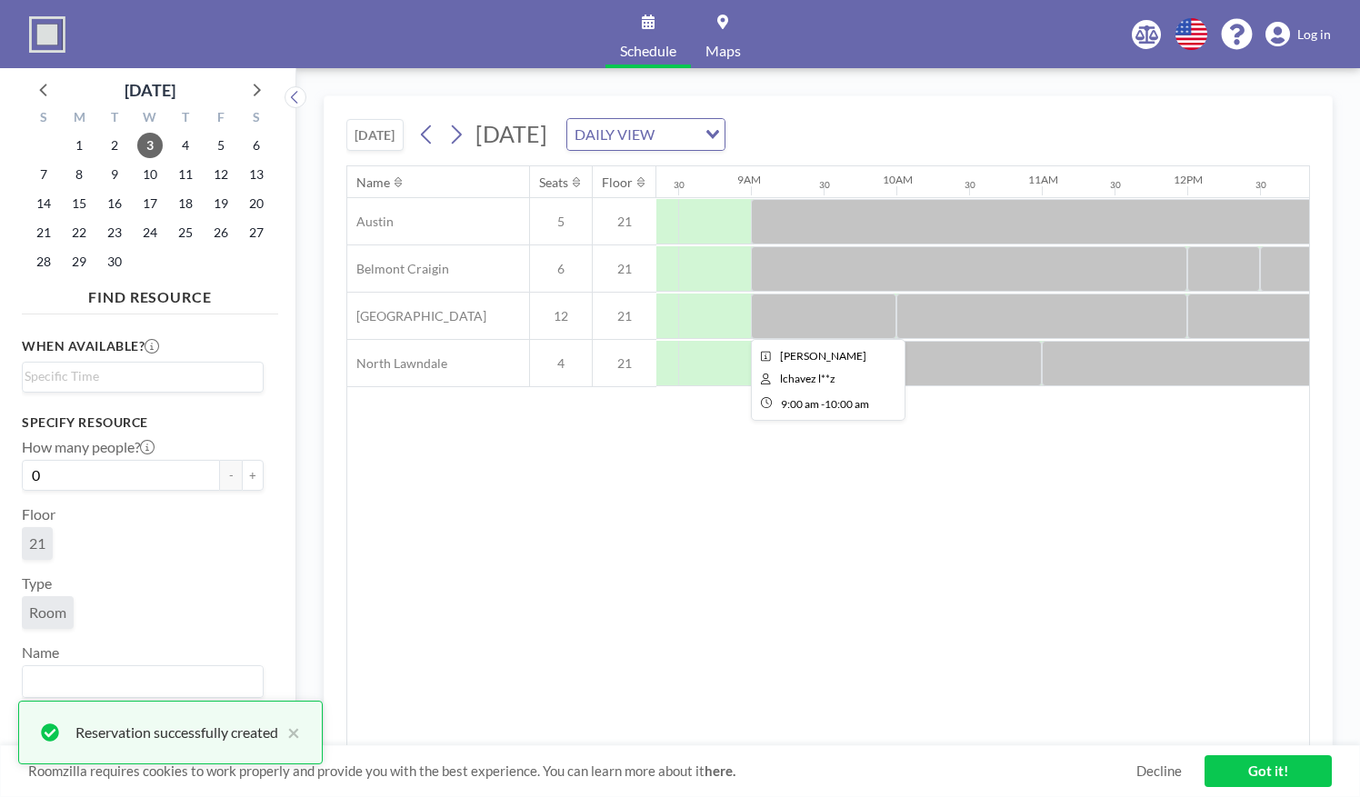
click at [840, 318] on div at bounding box center [823, 316] width 145 height 45
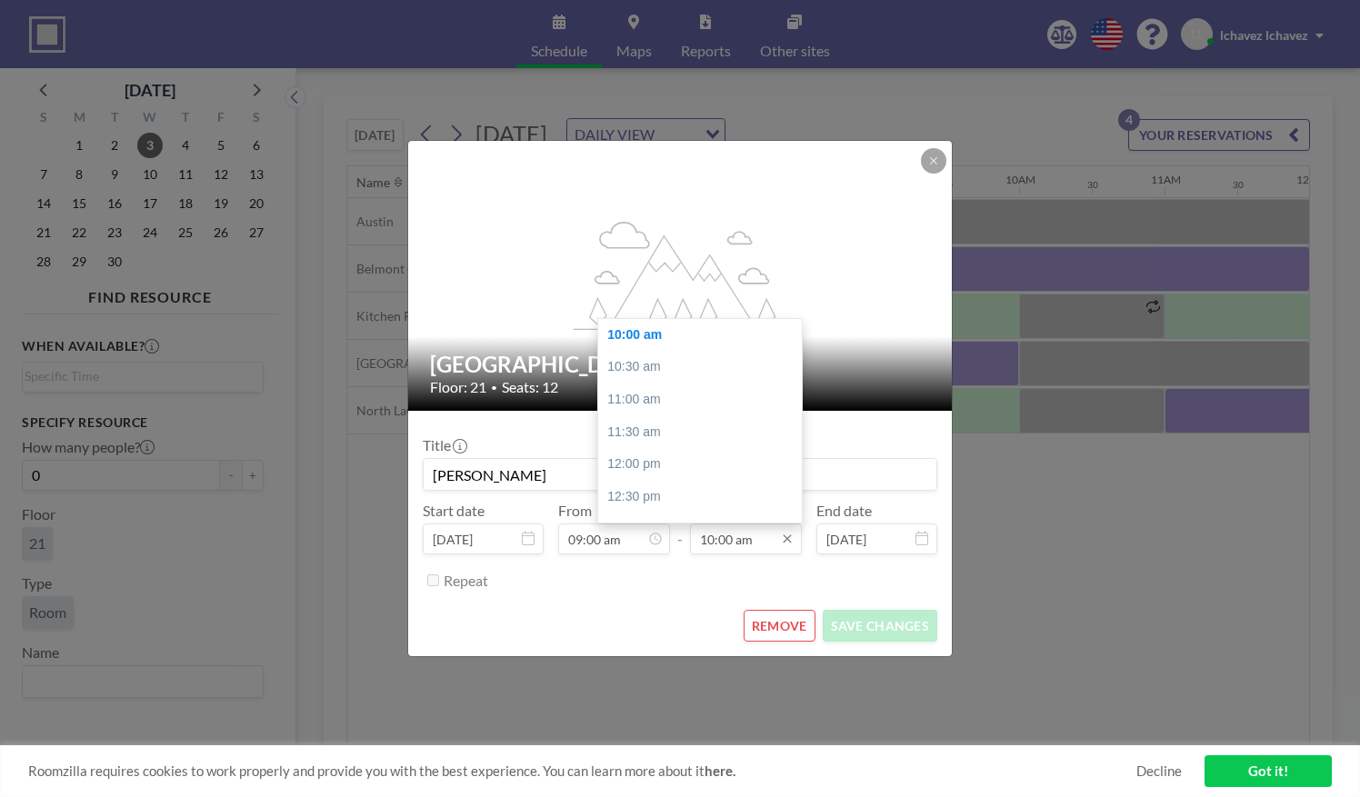
scroll to position [0, 1236]
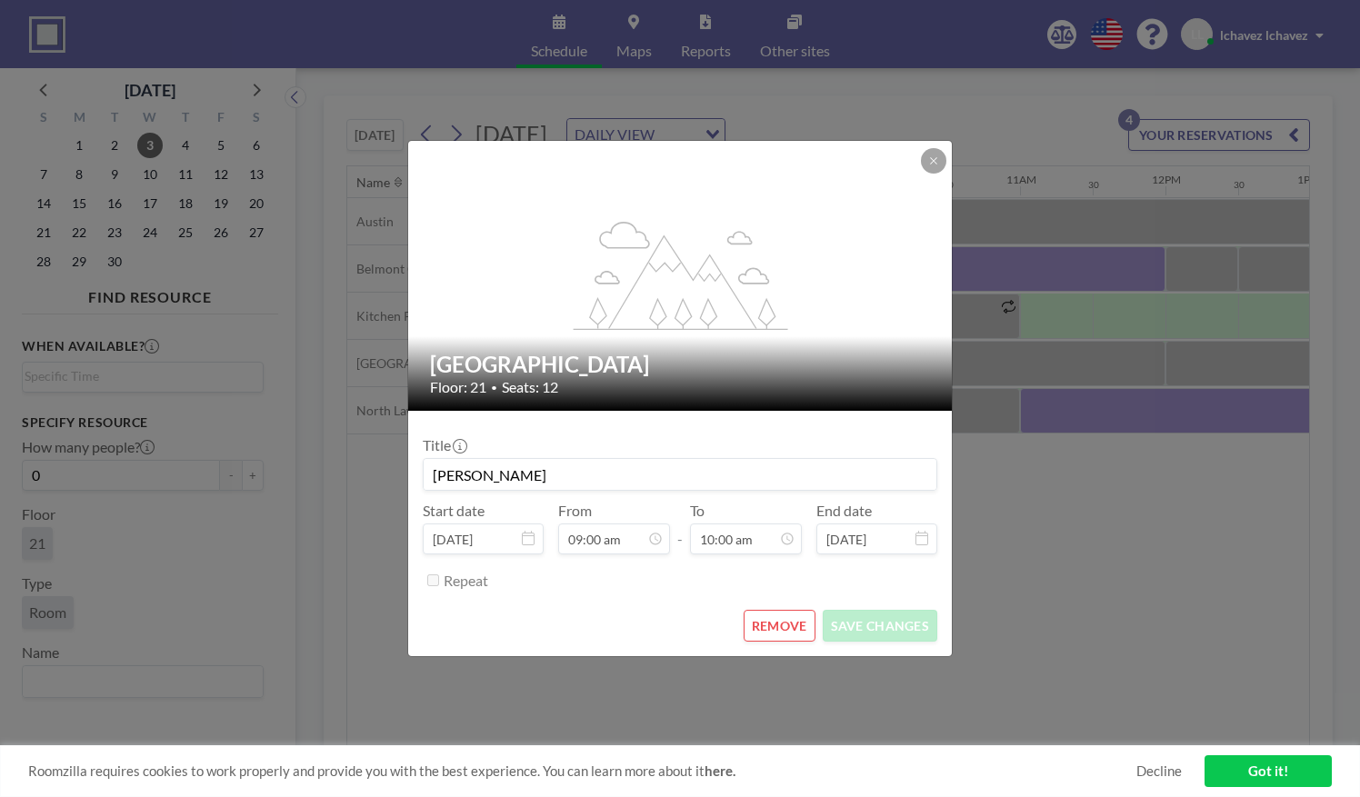
click at [793, 633] on button "REMOVE" at bounding box center [780, 626] width 72 height 32
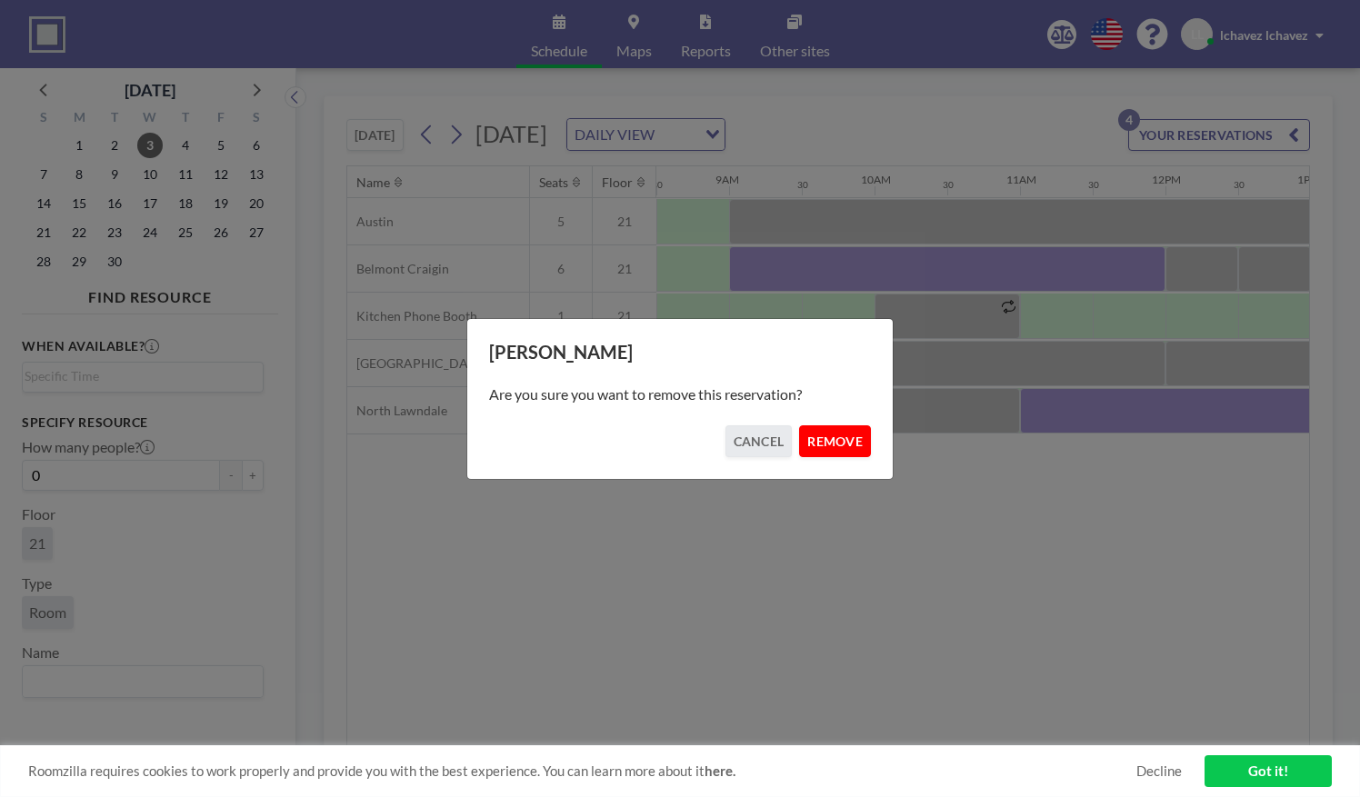
click at [844, 456] on button "REMOVE" at bounding box center [835, 441] width 72 height 32
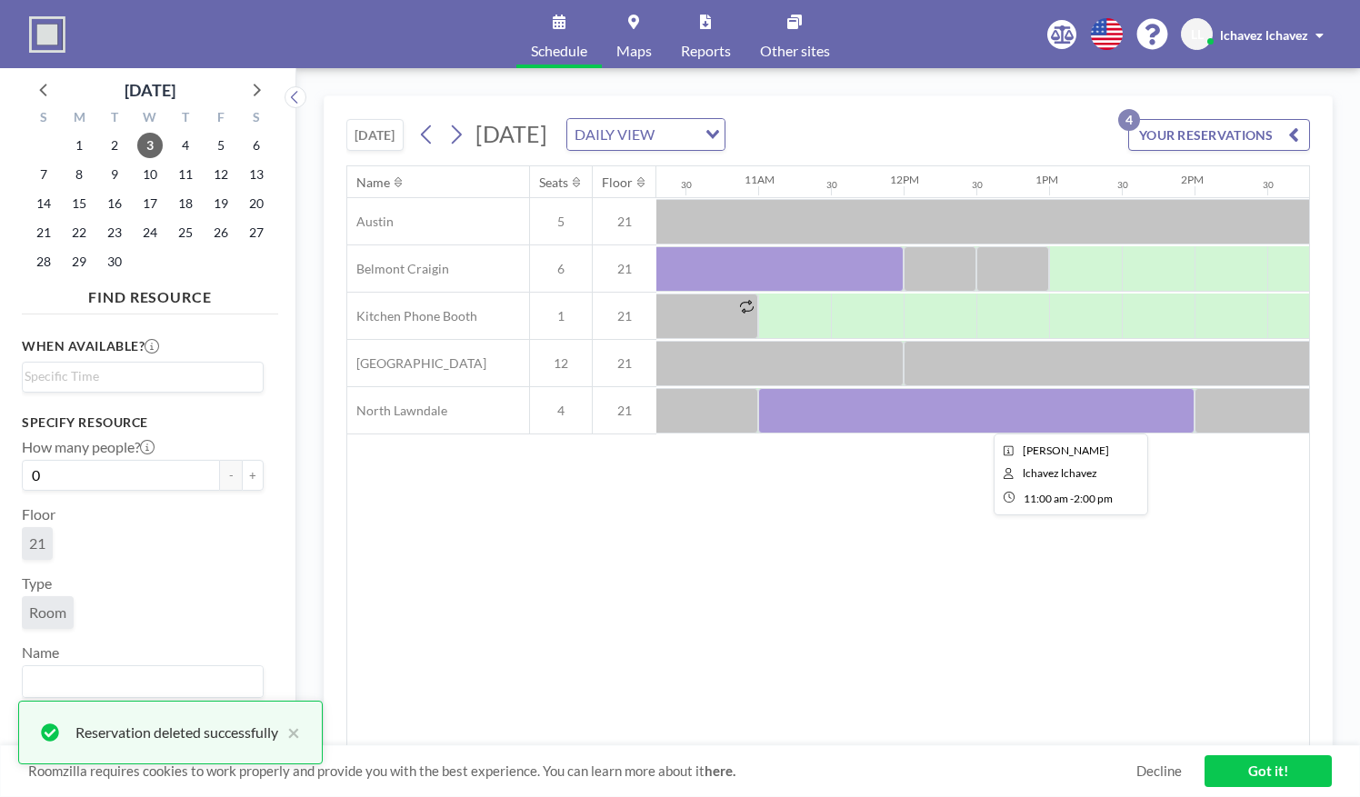
scroll to position [0, 1500]
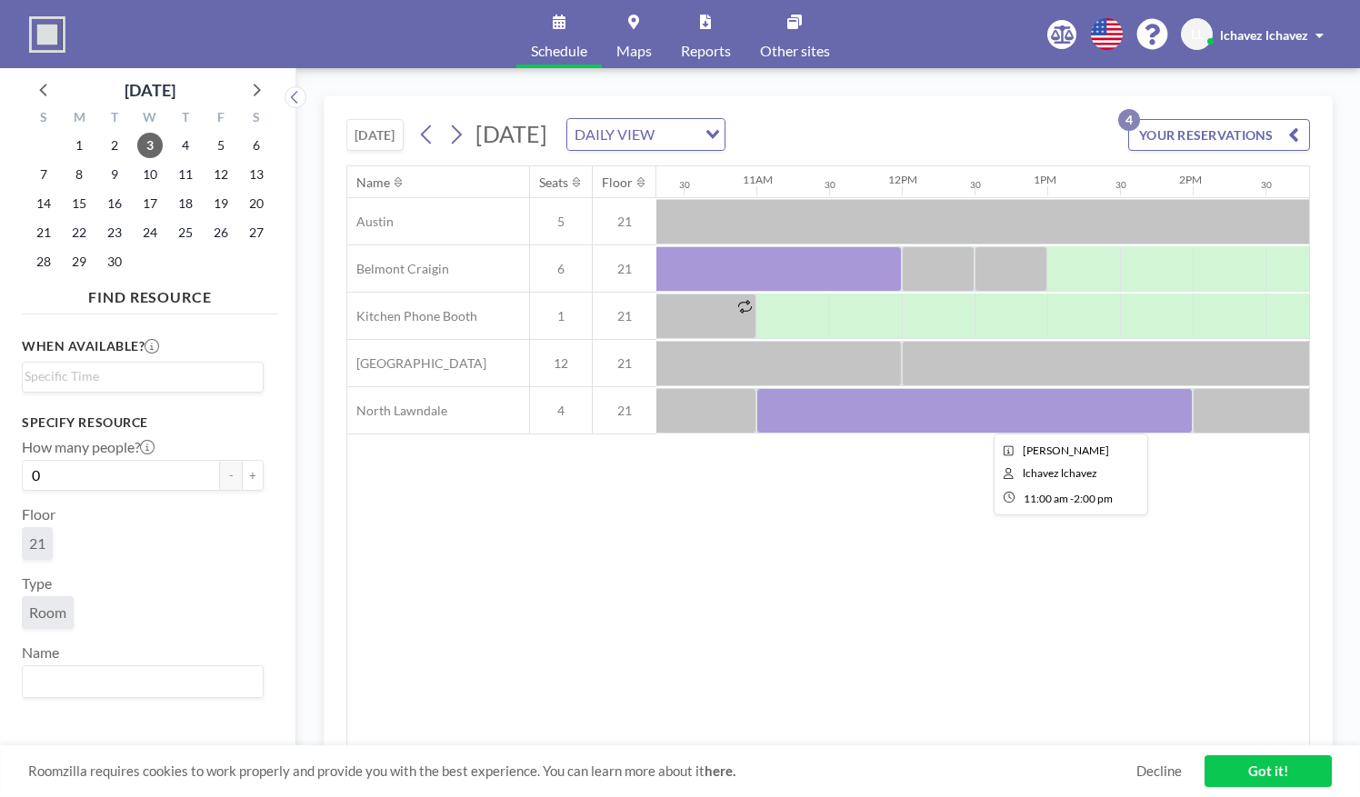
click at [922, 425] on div at bounding box center [974, 410] width 436 height 45
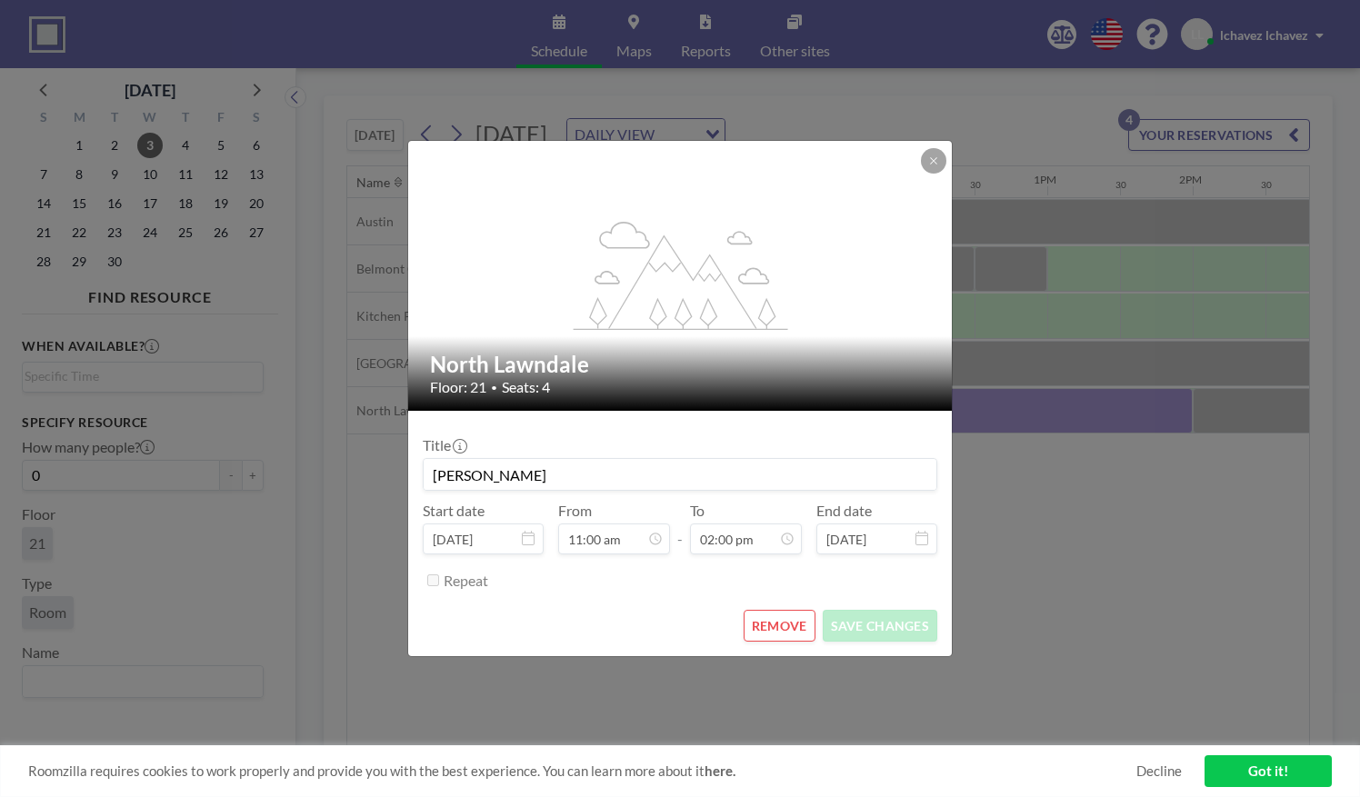
click at [792, 622] on button "REMOVE" at bounding box center [780, 626] width 72 height 32
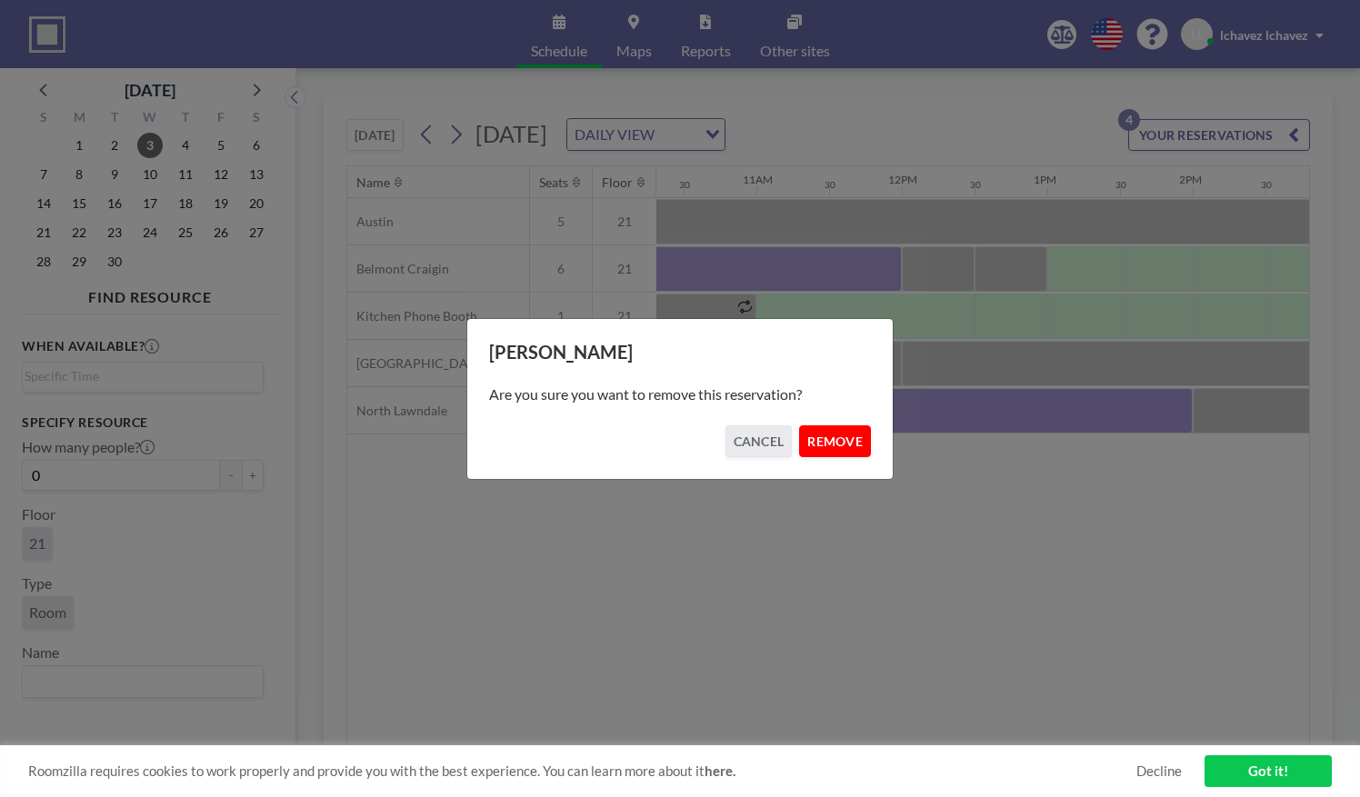
click at [828, 451] on button "REMOVE" at bounding box center [835, 441] width 72 height 32
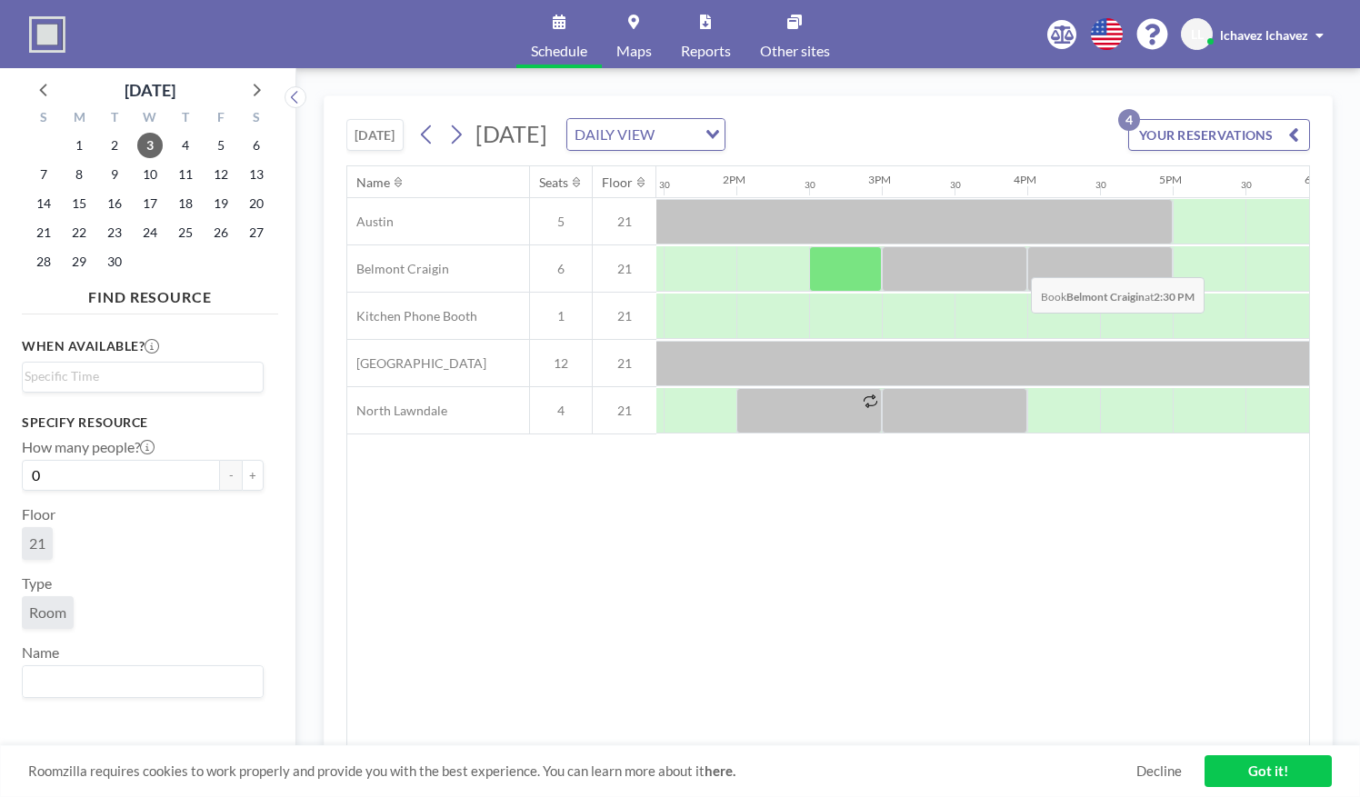
scroll to position [0, 1957]
